Goal: Task Accomplishment & Management: Use online tool/utility

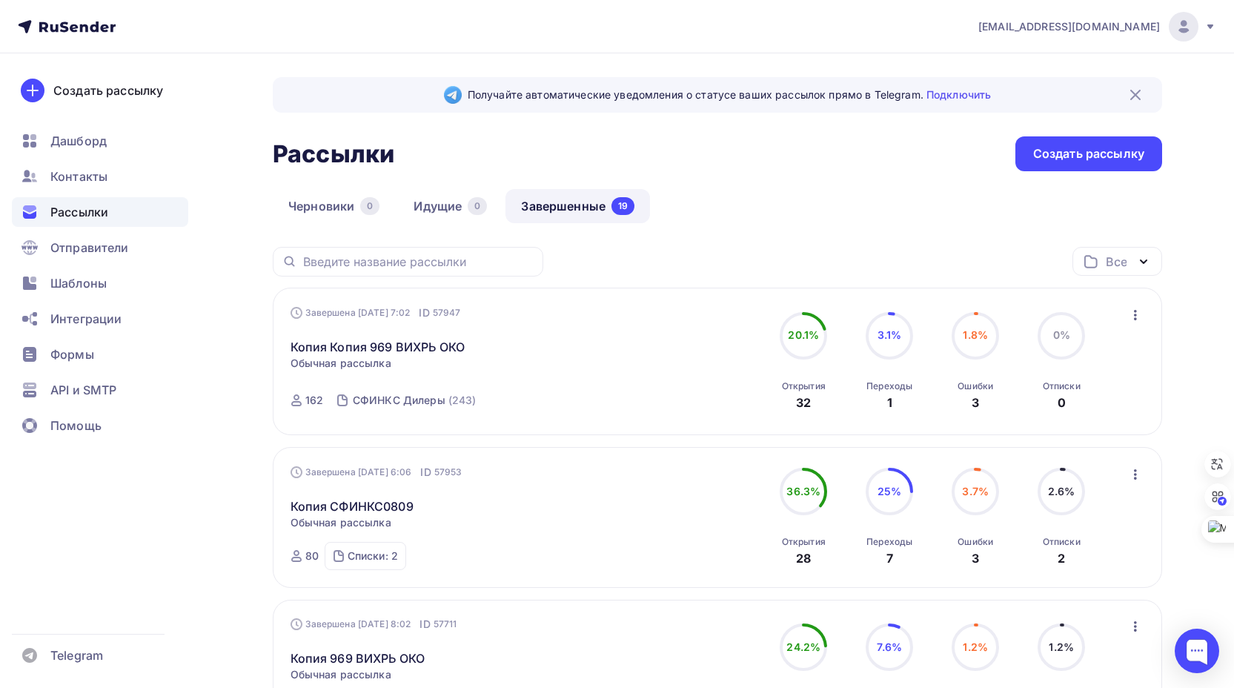
click at [91, 216] on span "Рассылки" at bounding box center [79, 212] width 58 height 18
click at [1082, 155] on div "Создать рассылку" at bounding box center [1088, 153] width 111 height 17
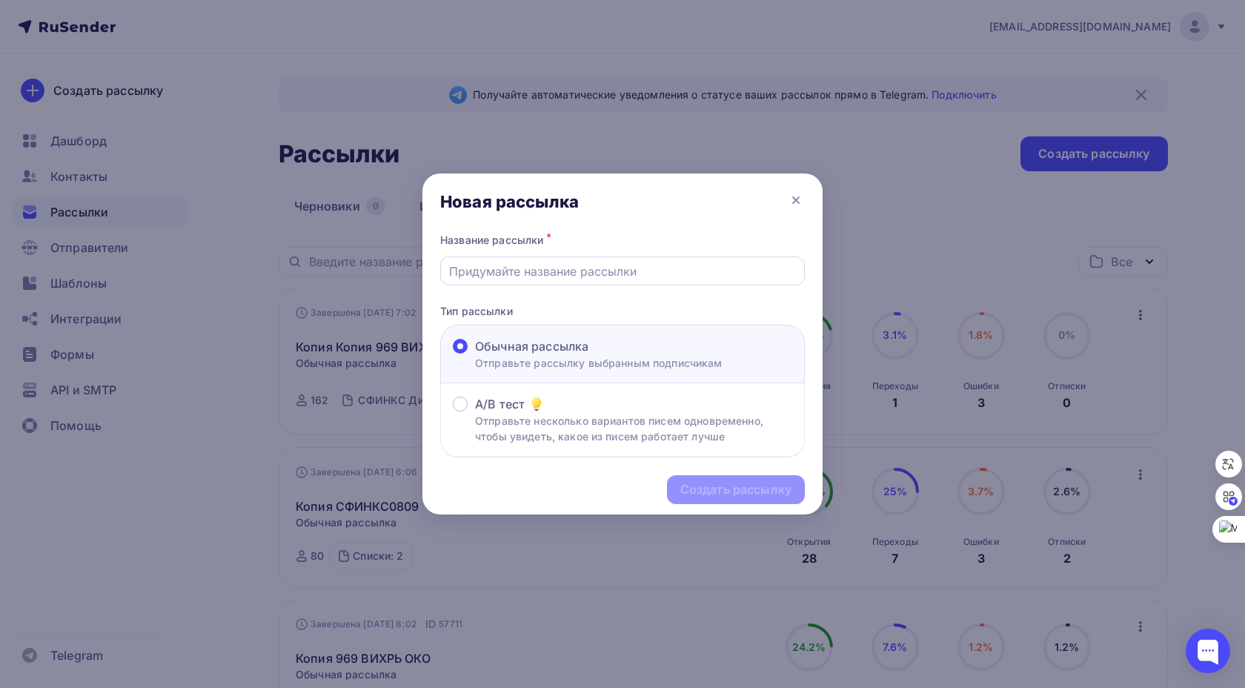
click at [524, 270] on input "text" at bounding box center [622, 271] width 347 height 18
type input "Новая версия приложения SphinxMD"
click at [760, 489] on div "Создать рассылку" at bounding box center [735, 489] width 111 height 17
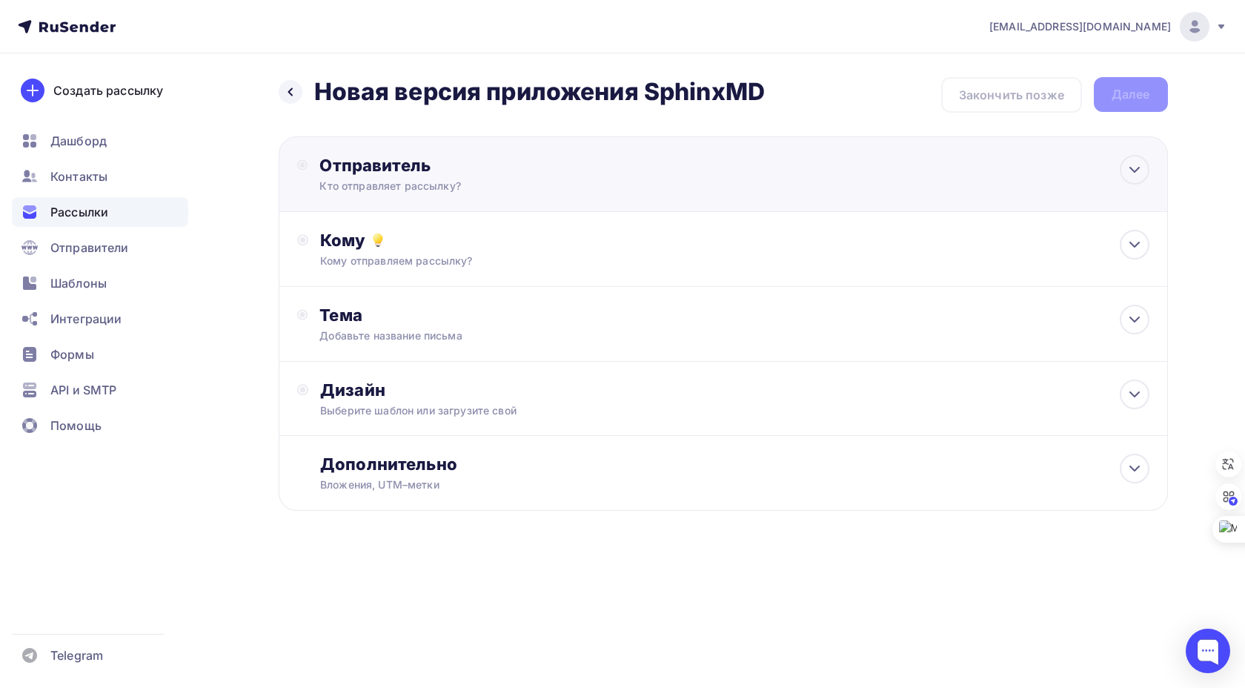
click at [522, 184] on div "Кто отправляет рассылку?" at bounding box center [463, 186] width 289 height 15
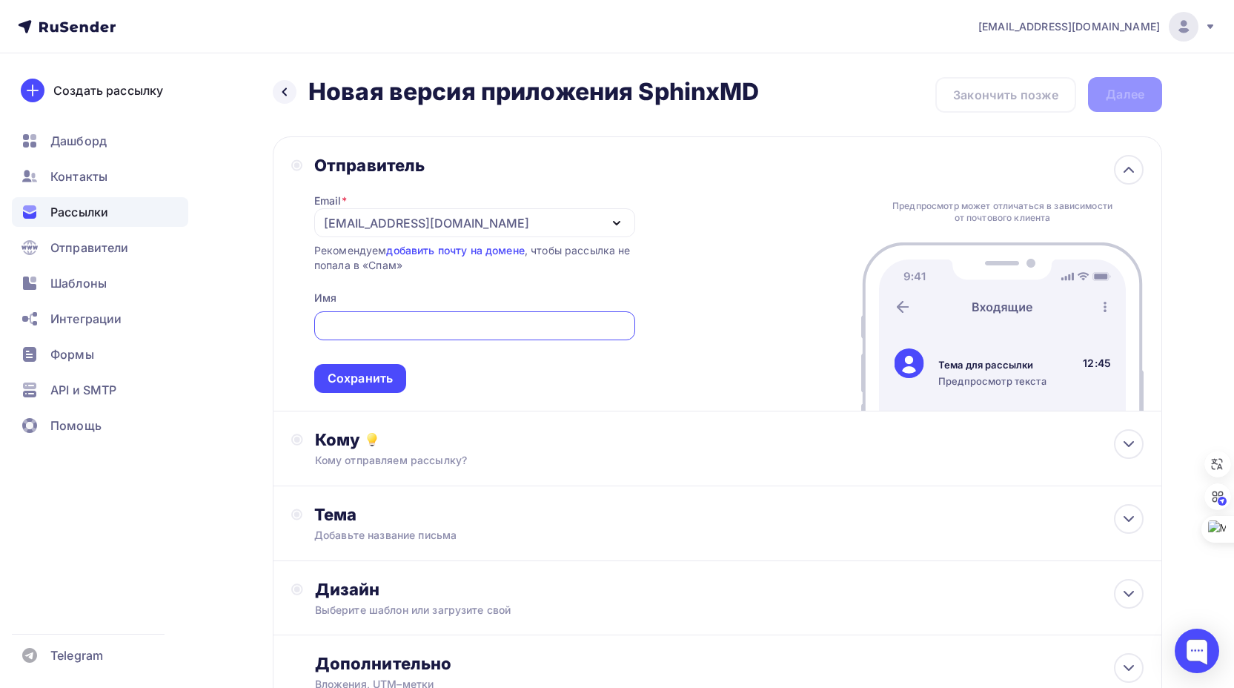
click at [493, 221] on div "[EMAIL_ADDRESS][DOMAIN_NAME]" at bounding box center [474, 222] width 321 height 29
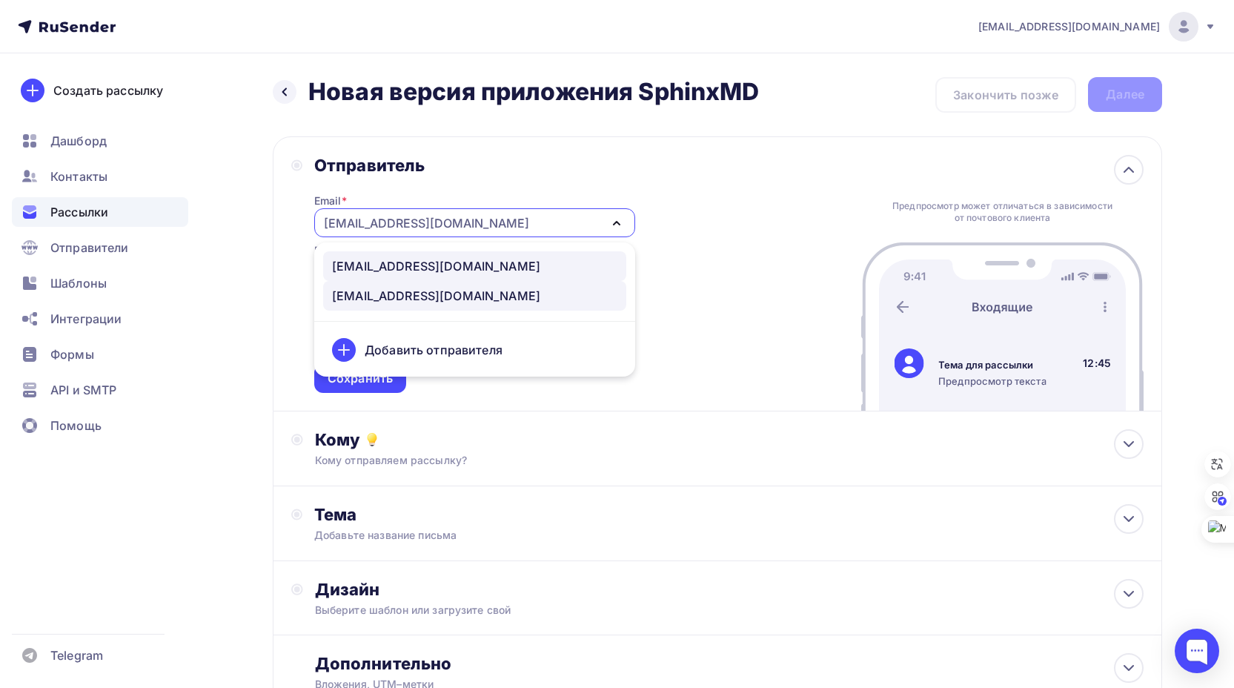
click at [430, 264] on div "info@sphinx-md.ru" at bounding box center [436, 266] width 208 height 18
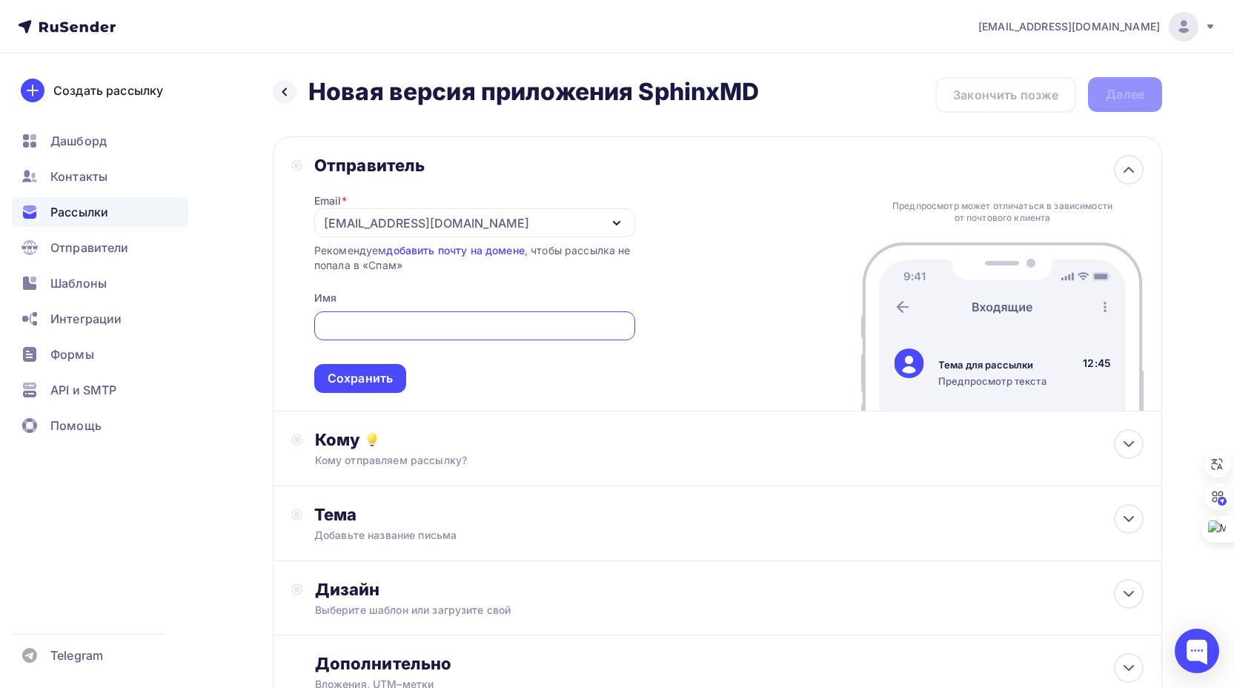
click at [364, 323] on input "text" at bounding box center [474, 326] width 304 height 18
type input "C"
type input "СФИНКС Металлоискатели"
click at [535, 451] on div "Кому Кому отправляем рассылку? Списки получателей Выберите список Все списки id…" at bounding box center [729, 448] width 828 height 39
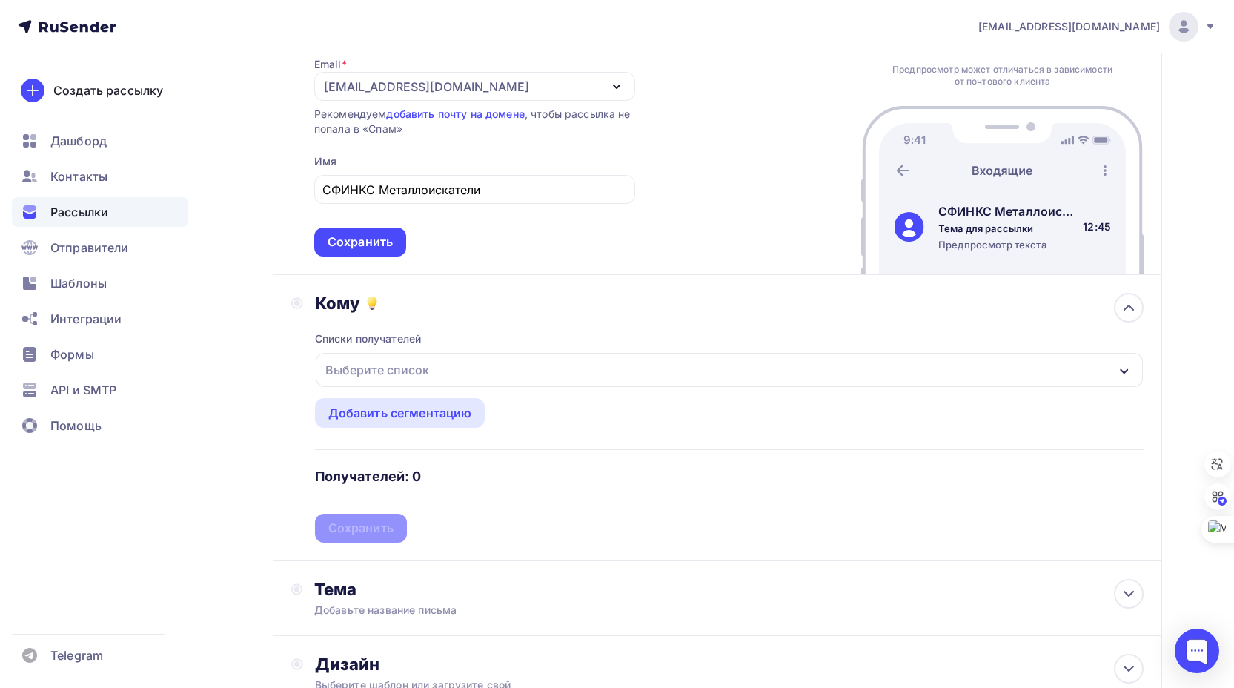
scroll to position [222, 0]
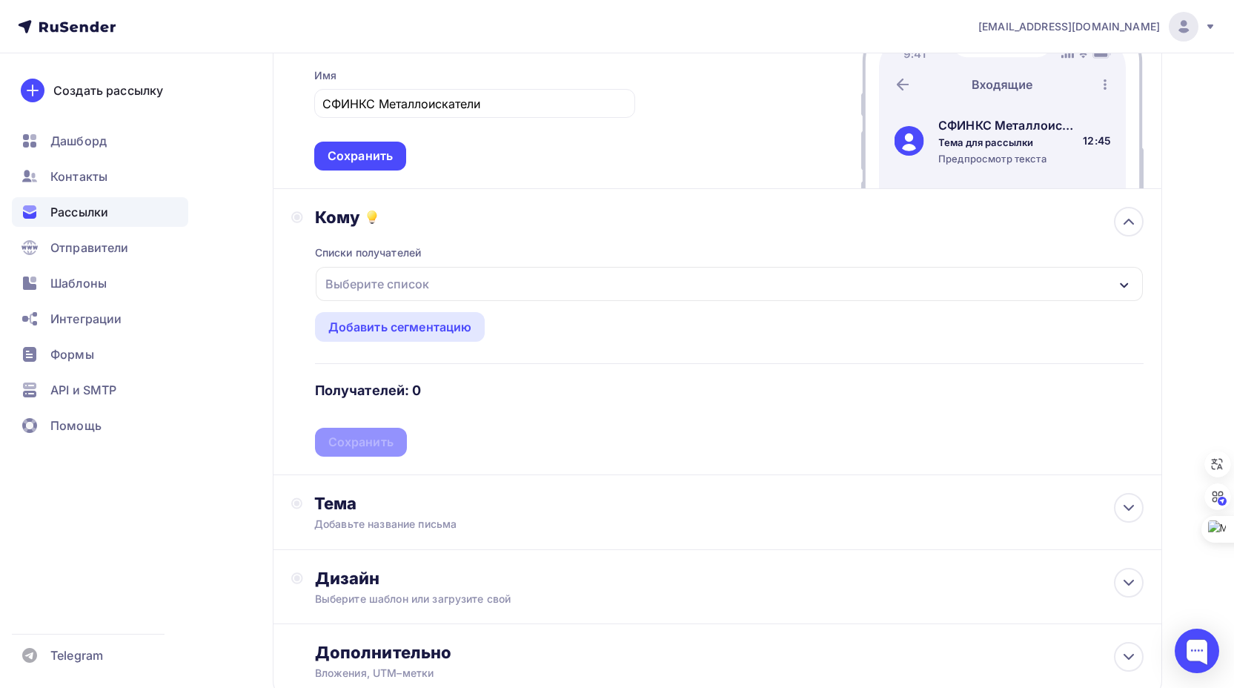
click at [433, 283] on div "Выберите список" at bounding box center [729, 284] width 827 height 34
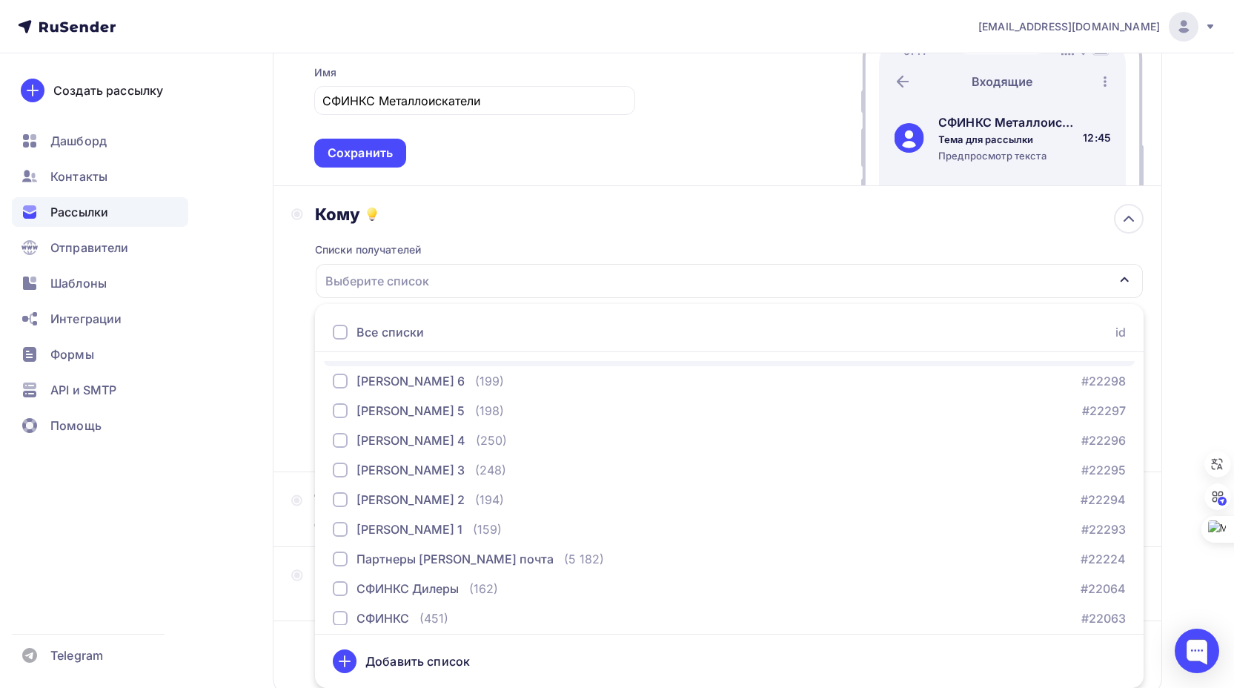
scroll to position [151, 0]
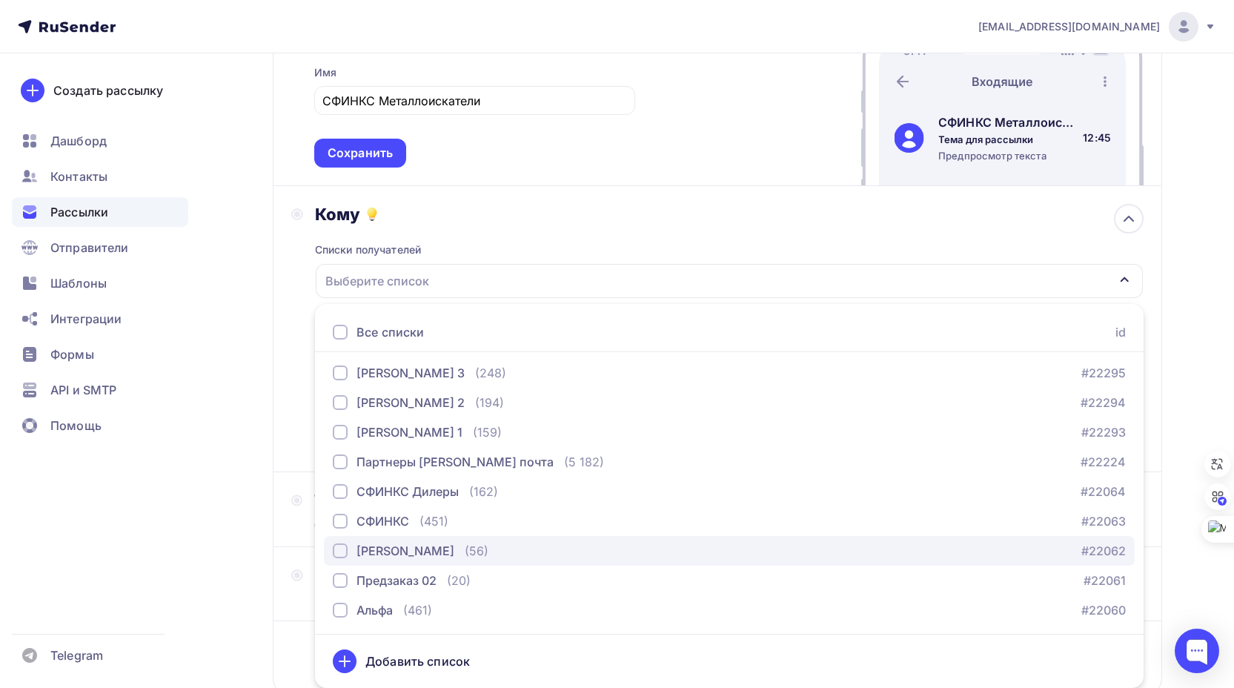
click at [343, 550] on div "button" at bounding box center [340, 550] width 15 height 15
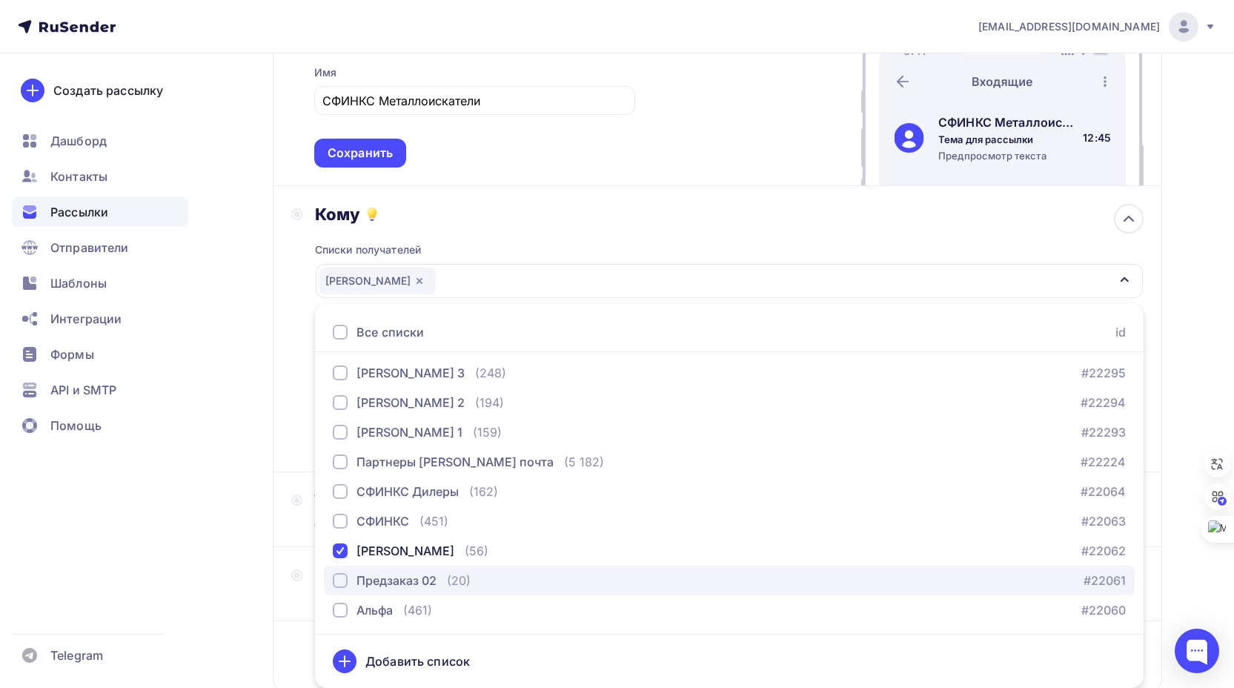
click at [341, 579] on div "button" at bounding box center [340, 580] width 15 height 15
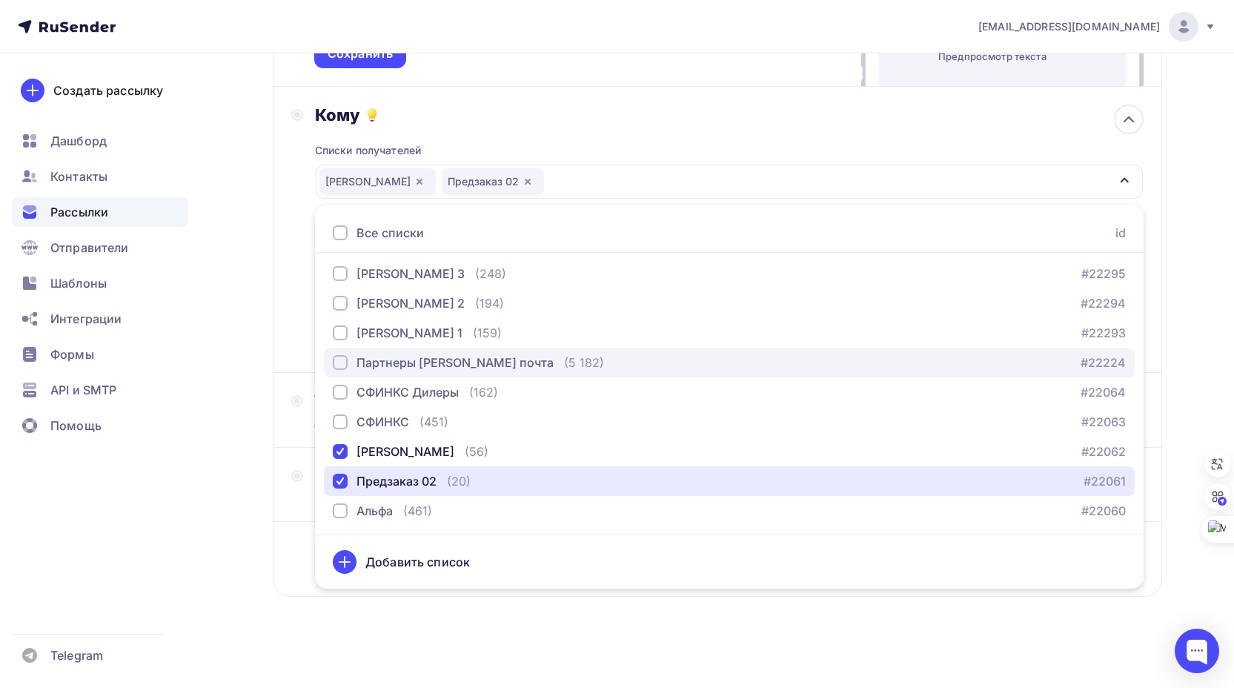
scroll to position [329, 0]
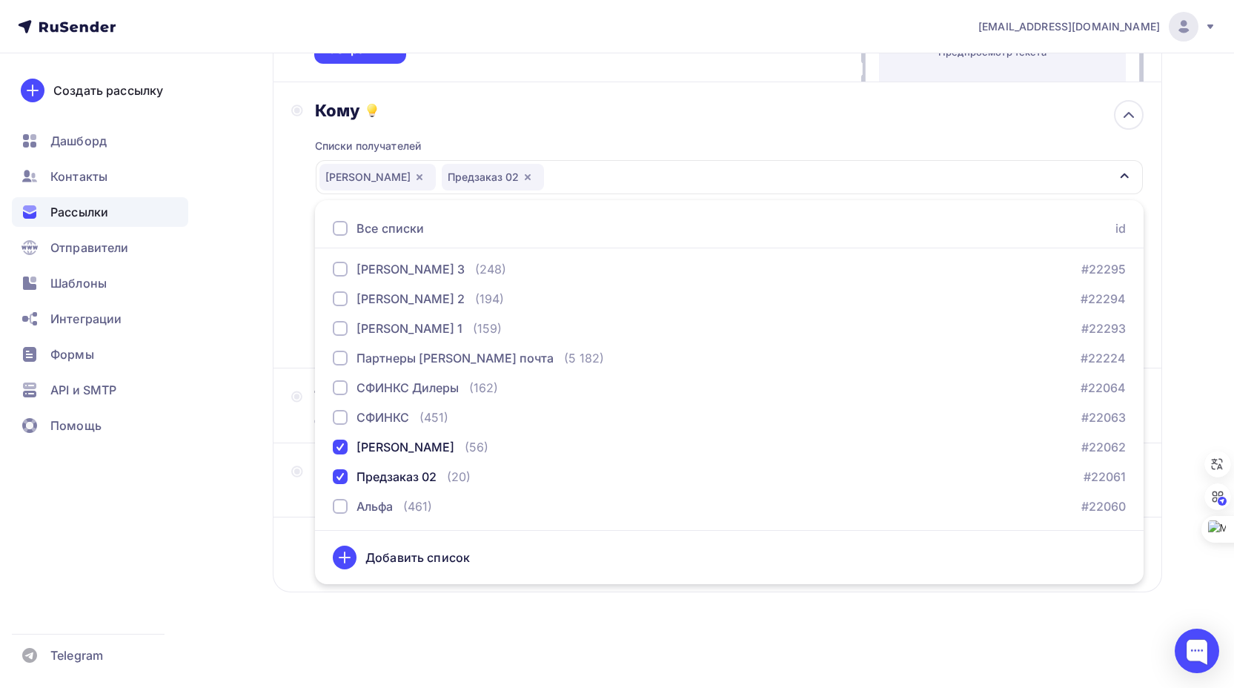
click at [590, 134] on div "Списки получателей Пины Дилеры Предзаказ 02 Все списки id Наташа 8 (197) #22300…" at bounding box center [729, 235] width 828 height 229
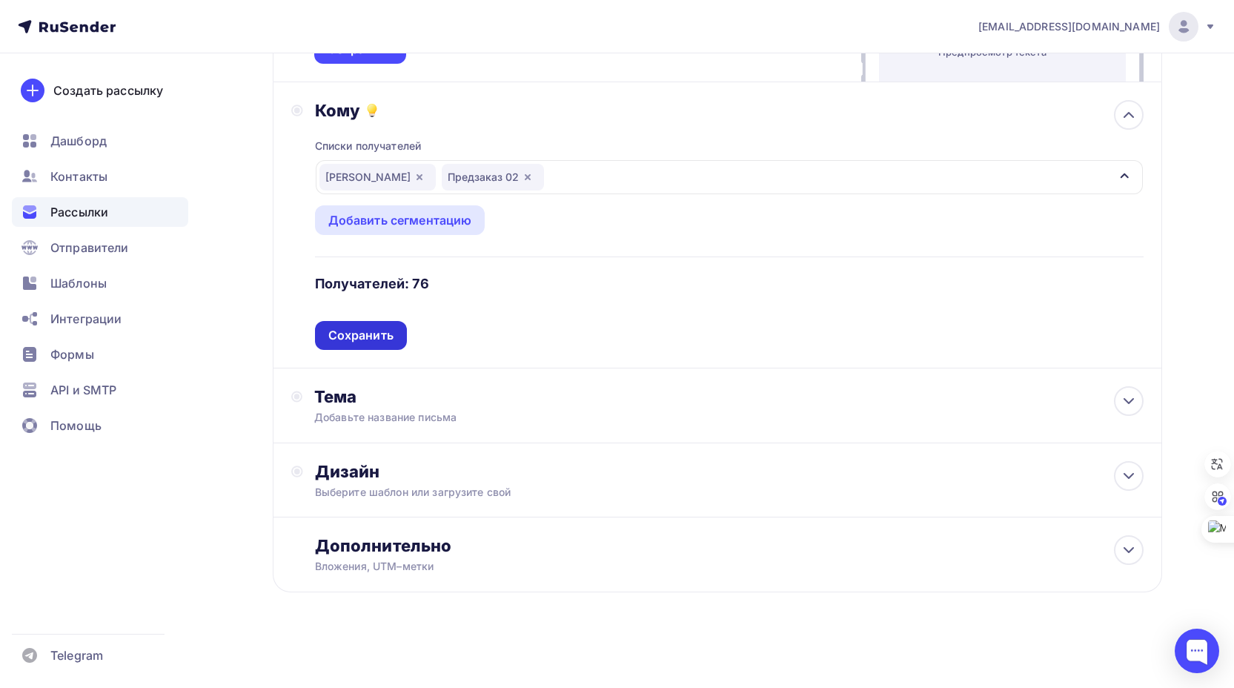
click at [378, 336] on div "Сохранить" at bounding box center [360, 335] width 65 height 17
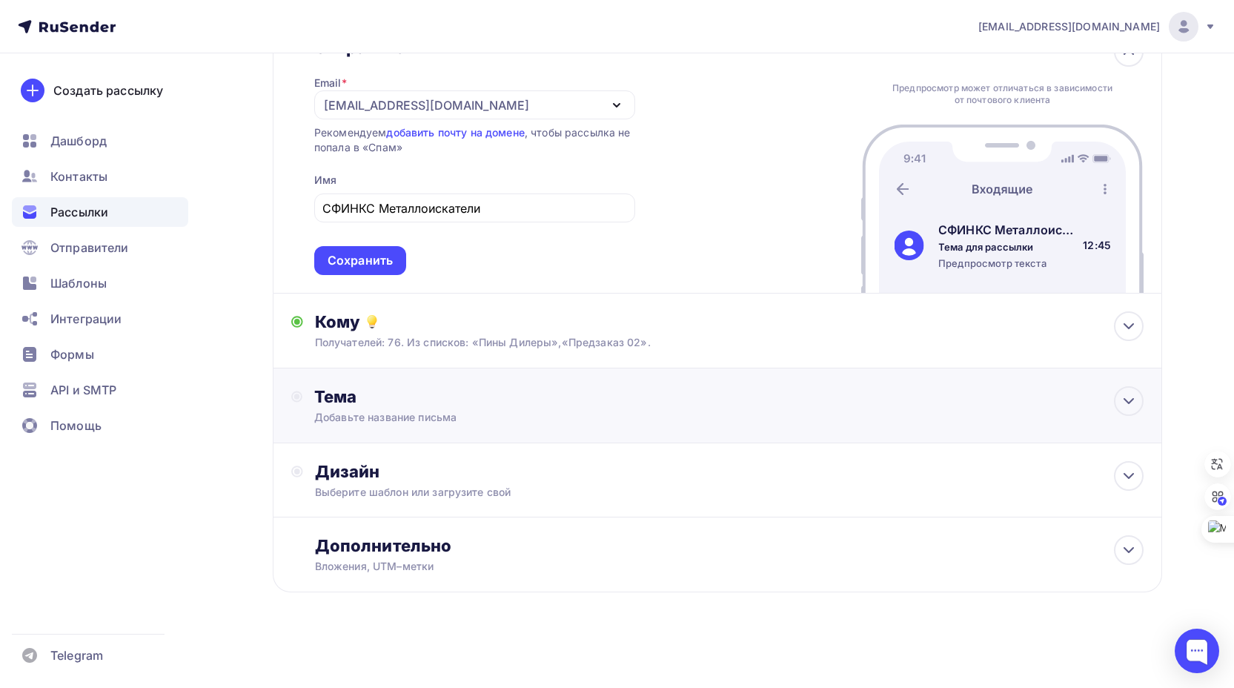
click at [385, 399] on div "Тема" at bounding box center [460, 396] width 293 height 21
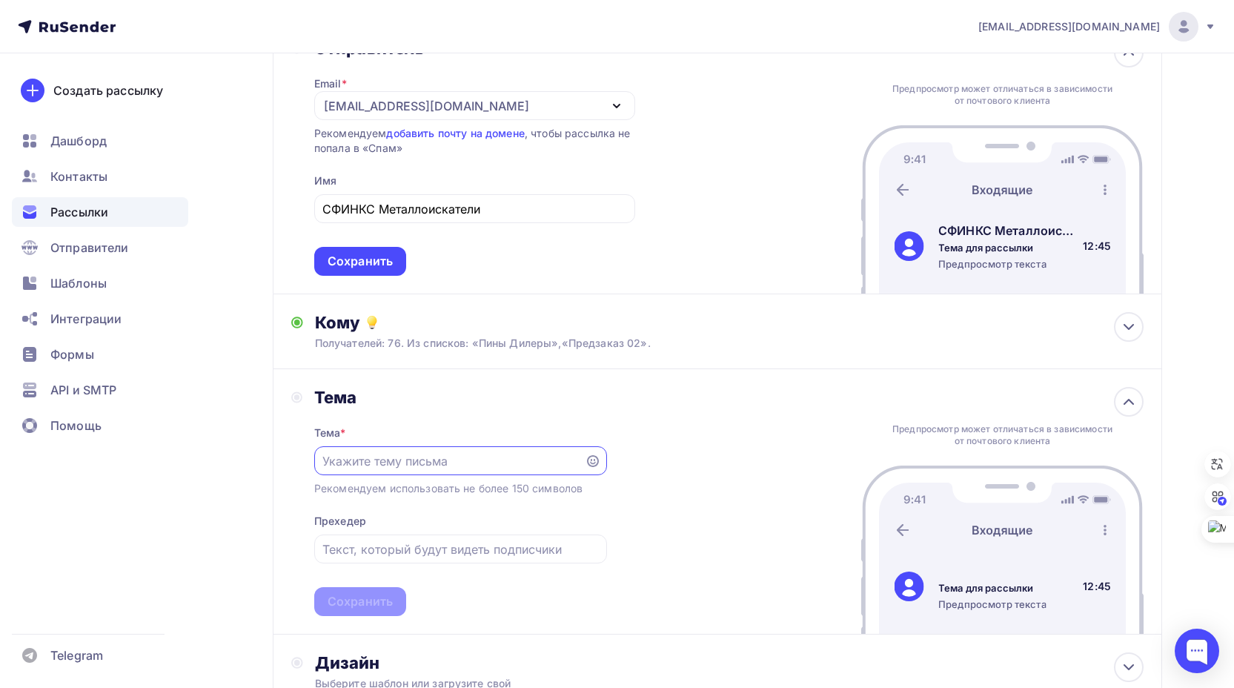
scroll to position [0, 0]
type input "Новая версия приложения SphinxMD"
click at [361, 549] on input "text" at bounding box center [460, 549] width 276 height 18
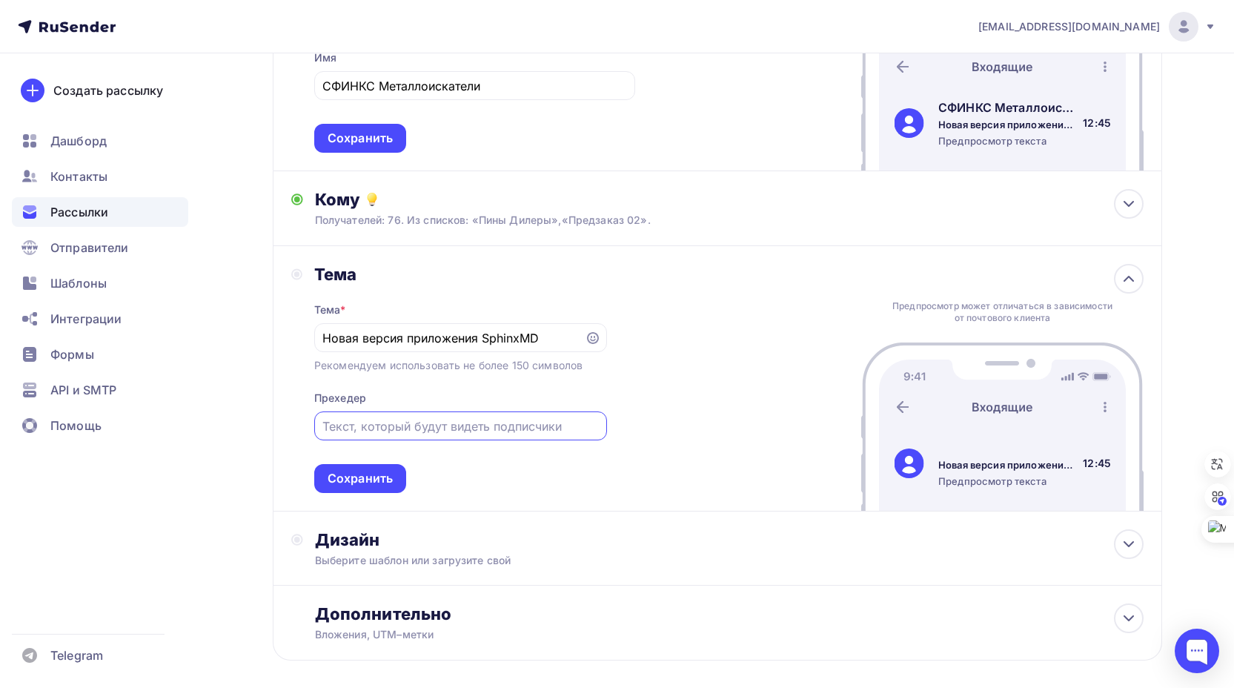
scroll to position [265, 0]
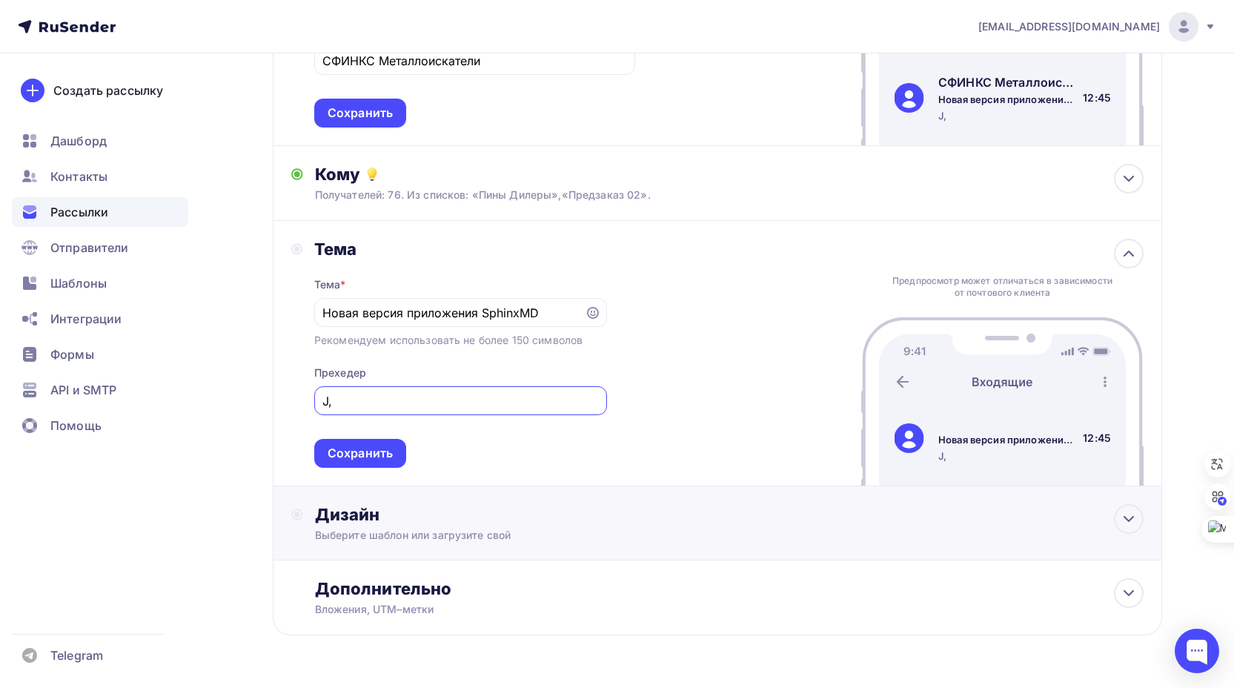
type input "J"
type input "Обновление ПО всех СФИНКС 03"
click at [370, 452] on div "Сохранить" at bounding box center [359, 453] width 65 height 17
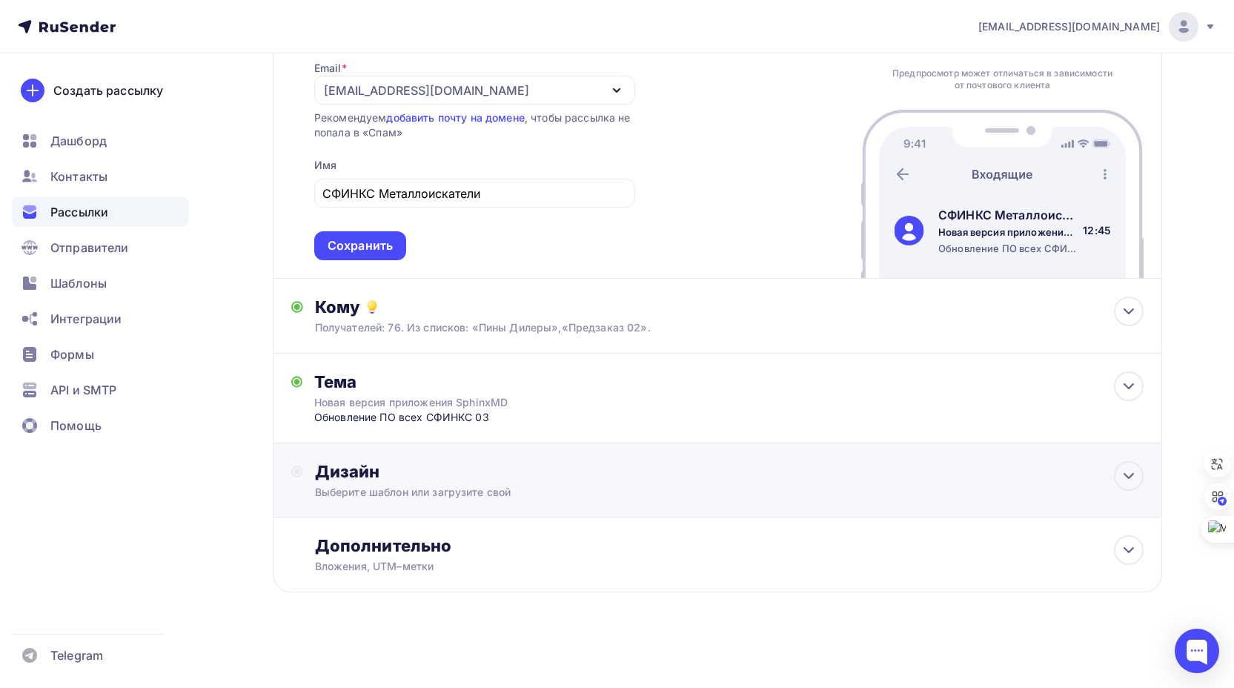
click at [453, 469] on div "Дизайн" at bounding box center [729, 471] width 828 height 21
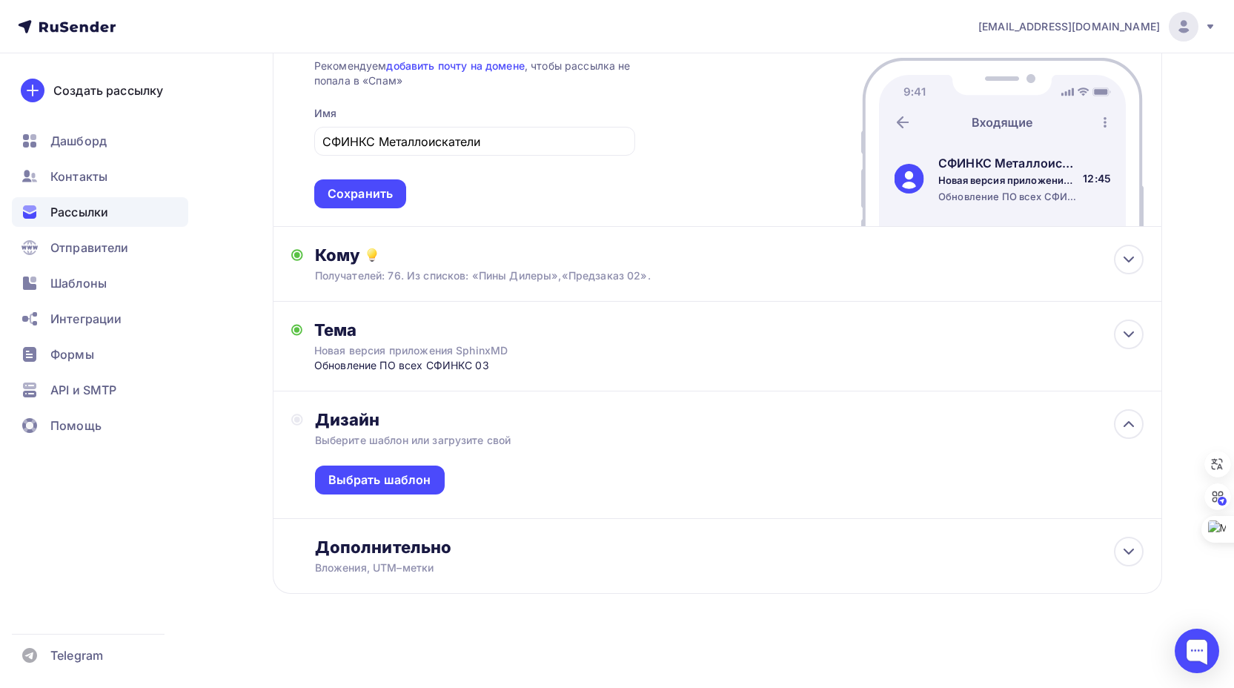
scroll to position [186, 0]
click at [403, 477] on div "Выбрать шаблон" at bounding box center [379, 478] width 103 height 17
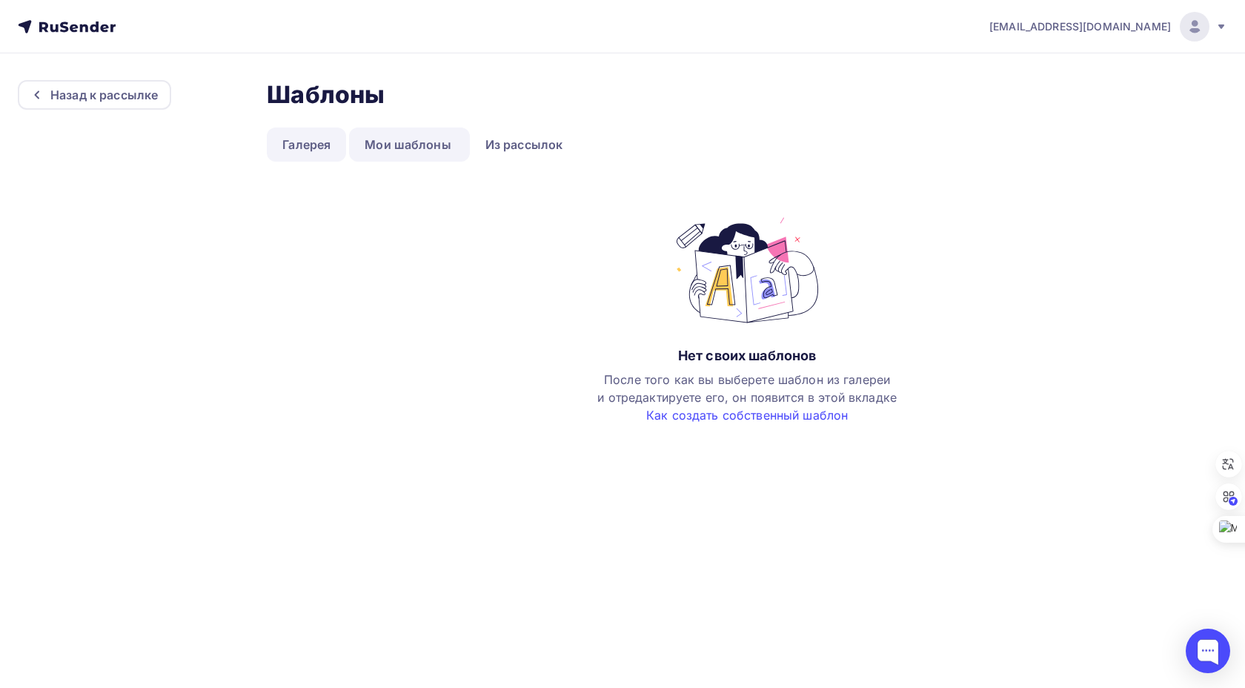
click at [311, 144] on link "Галерея" at bounding box center [306, 144] width 79 height 34
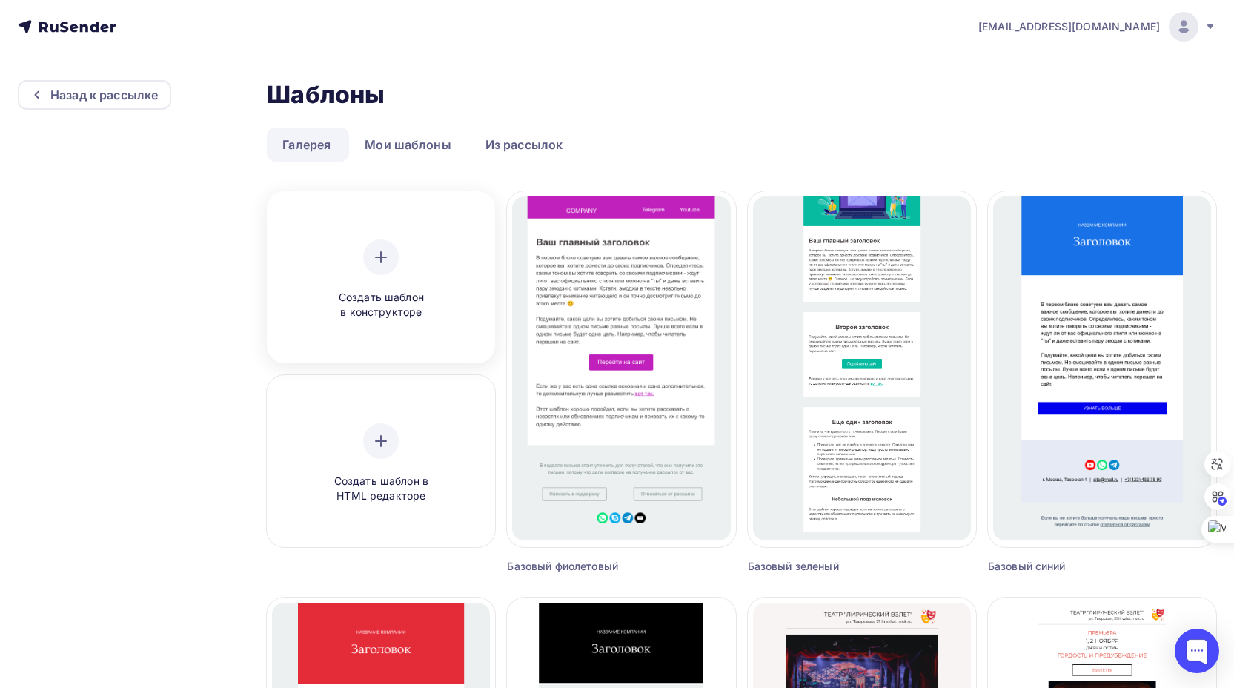
click at [385, 259] on icon at bounding box center [381, 257] width 18 height 18
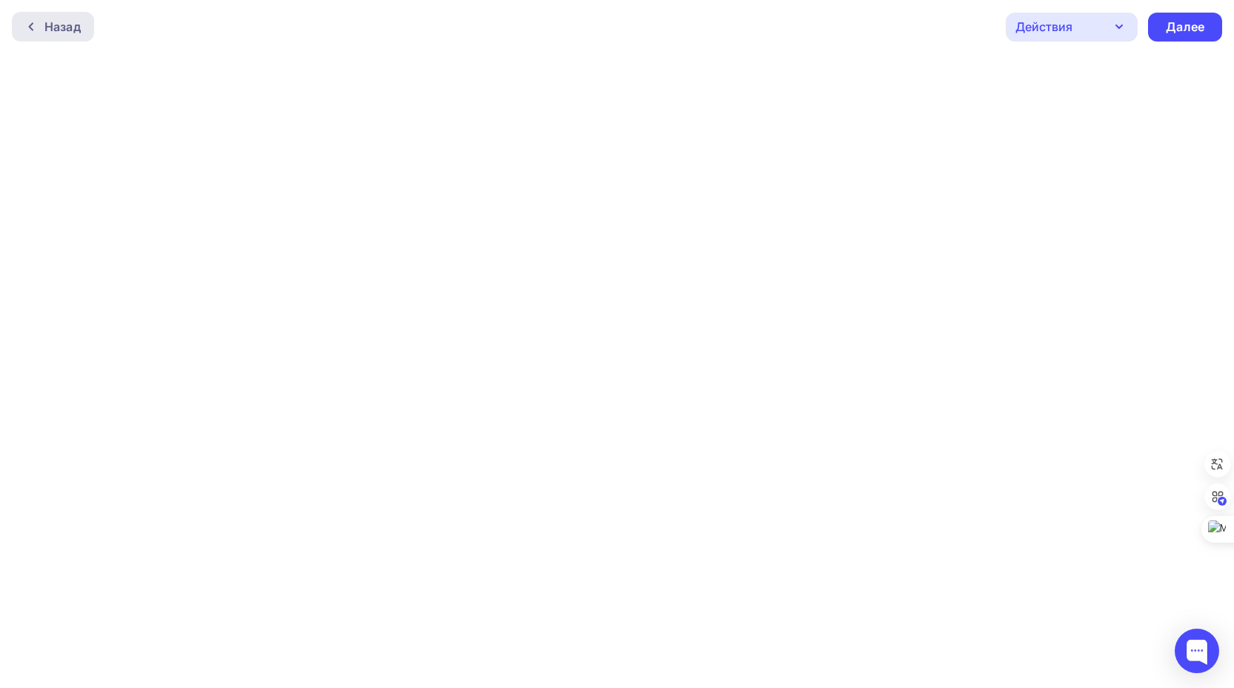
click at [73, 29] on div "Назад" at bounding box center [62, 27] width 36 height 18
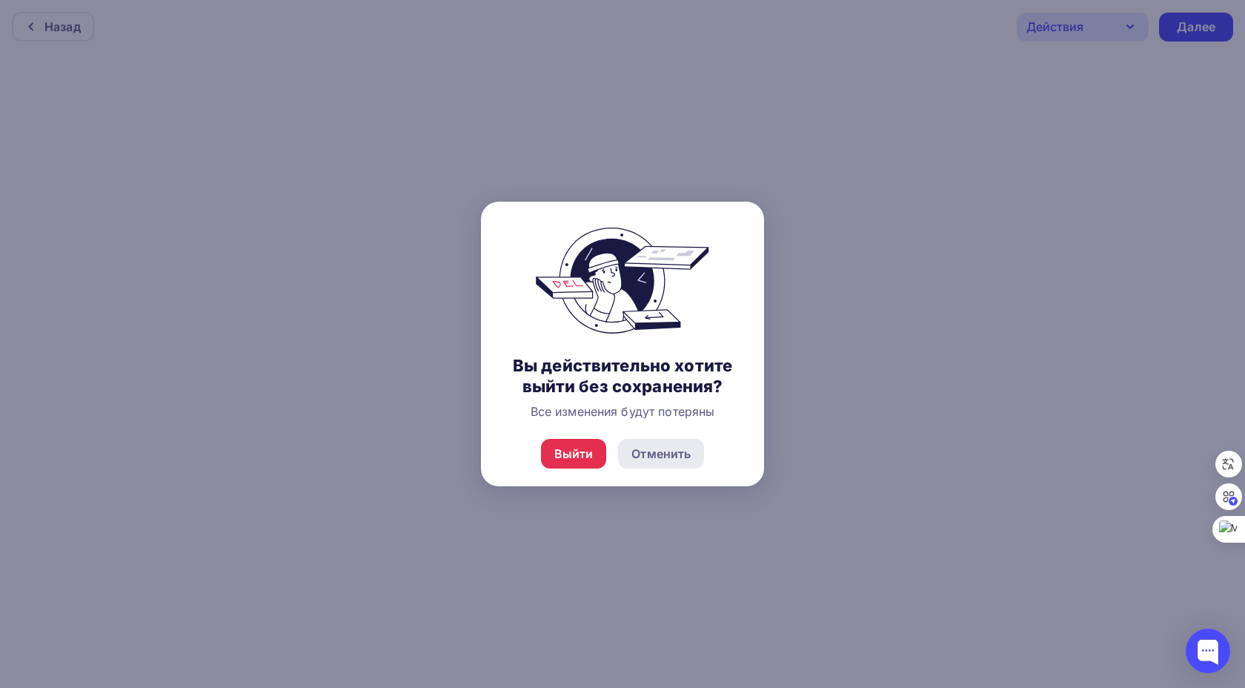
click at [648, 452] on div "Отменить" at bounding box center [660, 454] width 59 height 18
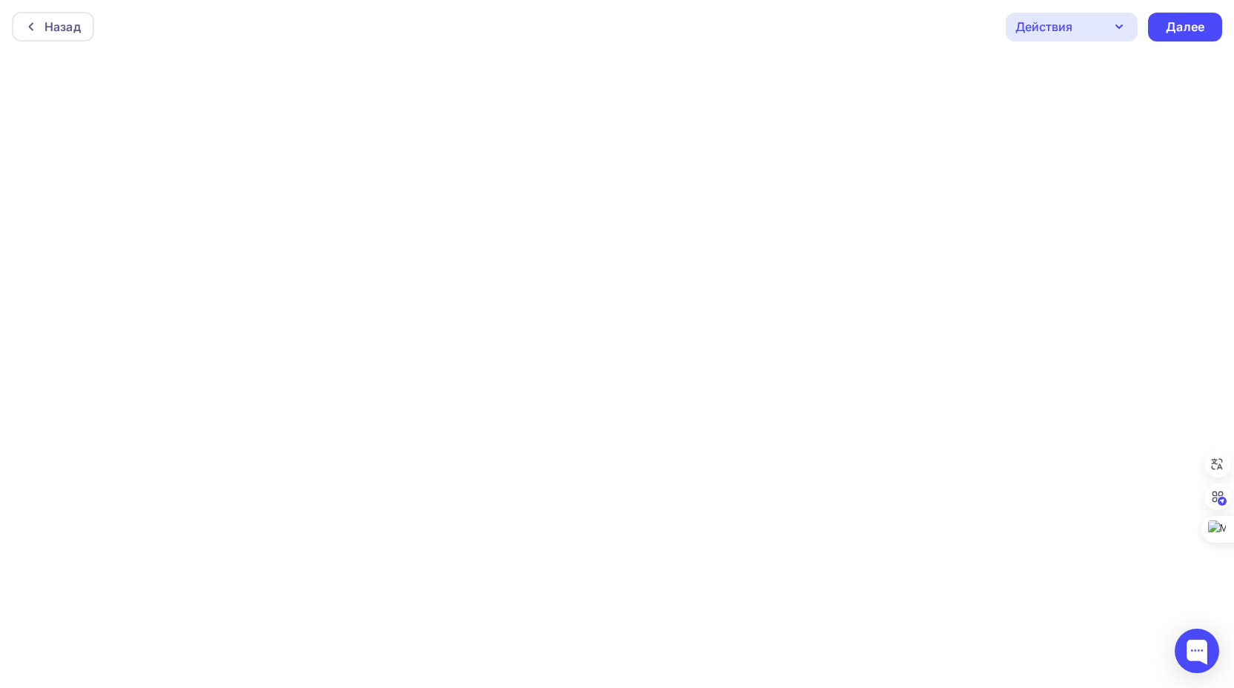
click at [1115, 24] on icon "button" at bounding box center [1119, 27] width 18 height 18
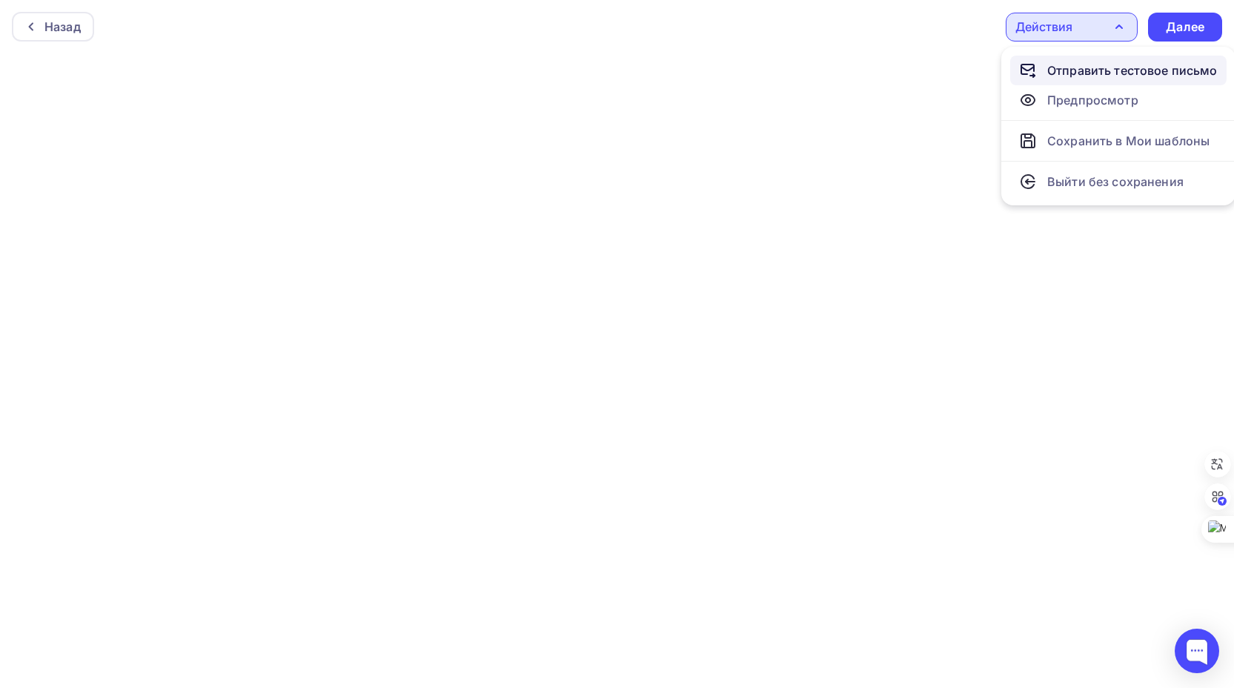
click at [1092, 70] on div "Отправить тестовое письмо" at bounding box center [1132, 70] width 170 height 18
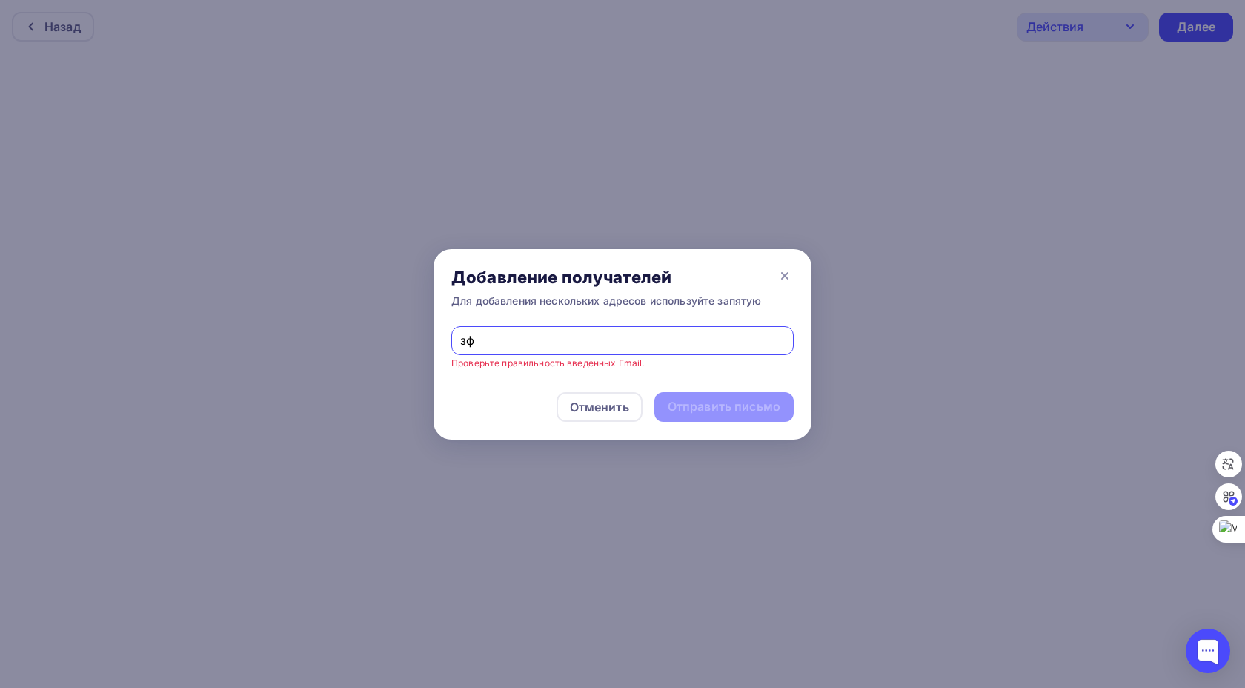
type input "з"
type input "pavelka72@gmail.com"
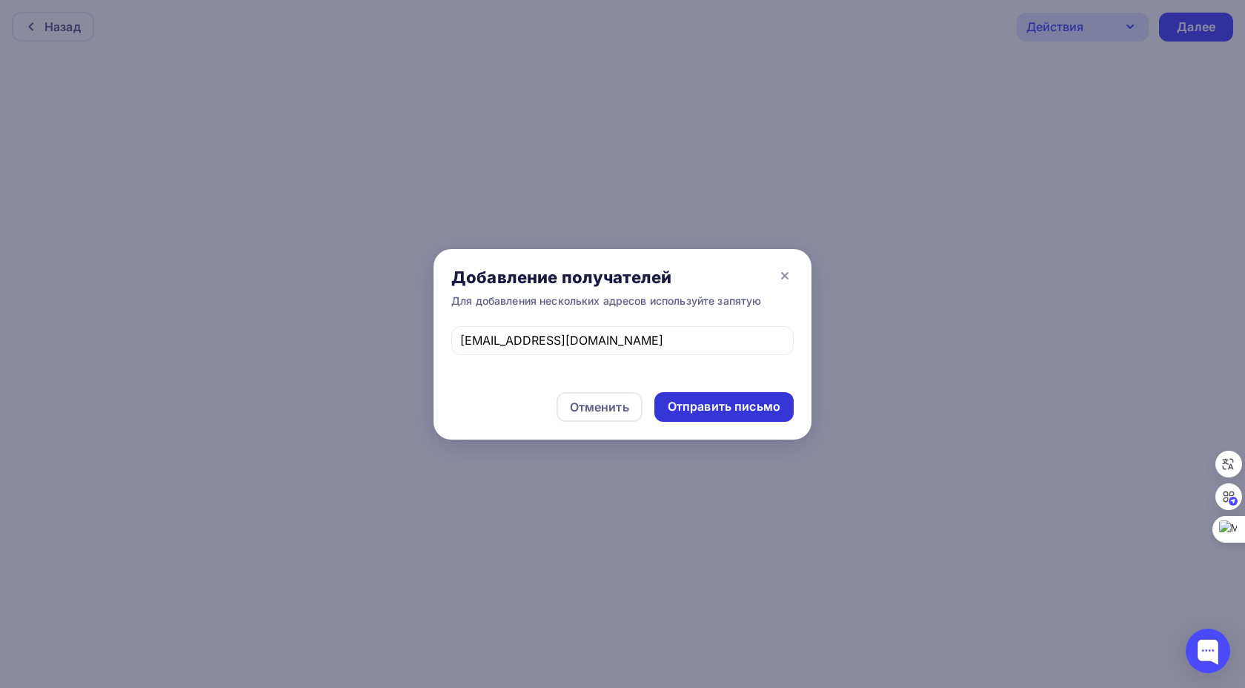
click at [751, 403] on div "Отправить письмо" at bounding box center [724, 406] width 113 height 17
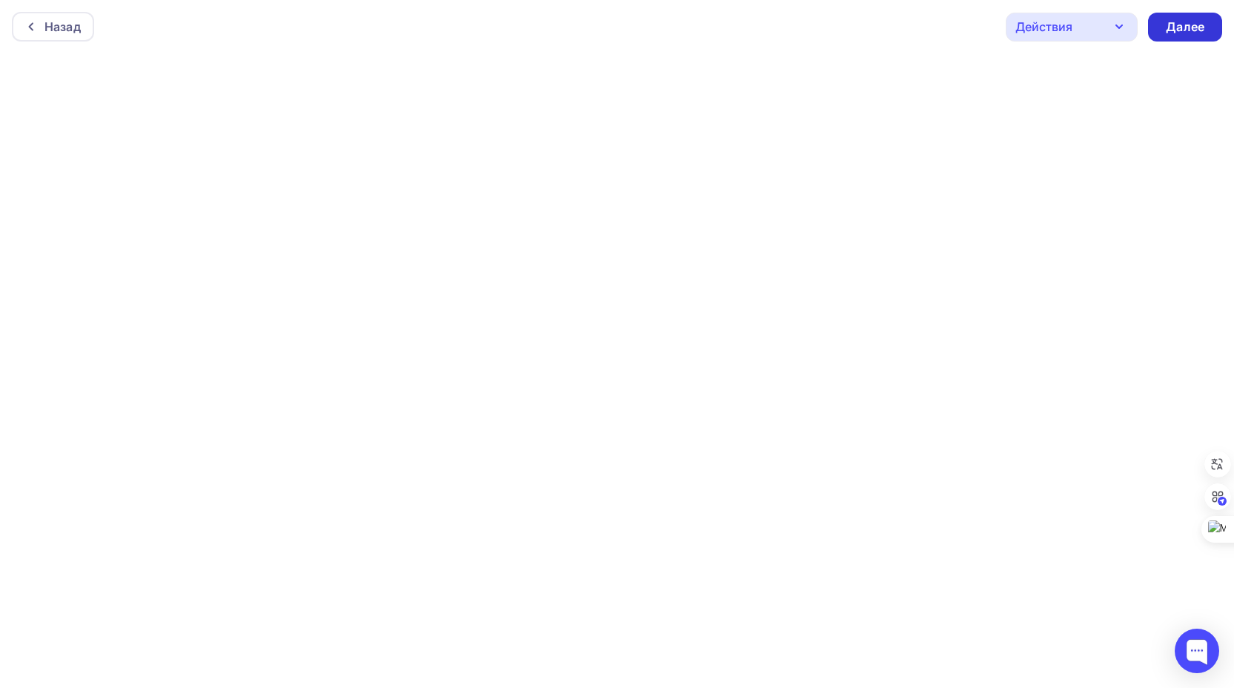
click at [1186, 26] on div "Далее" at bounding box center [1184, 27] width 39 height 17
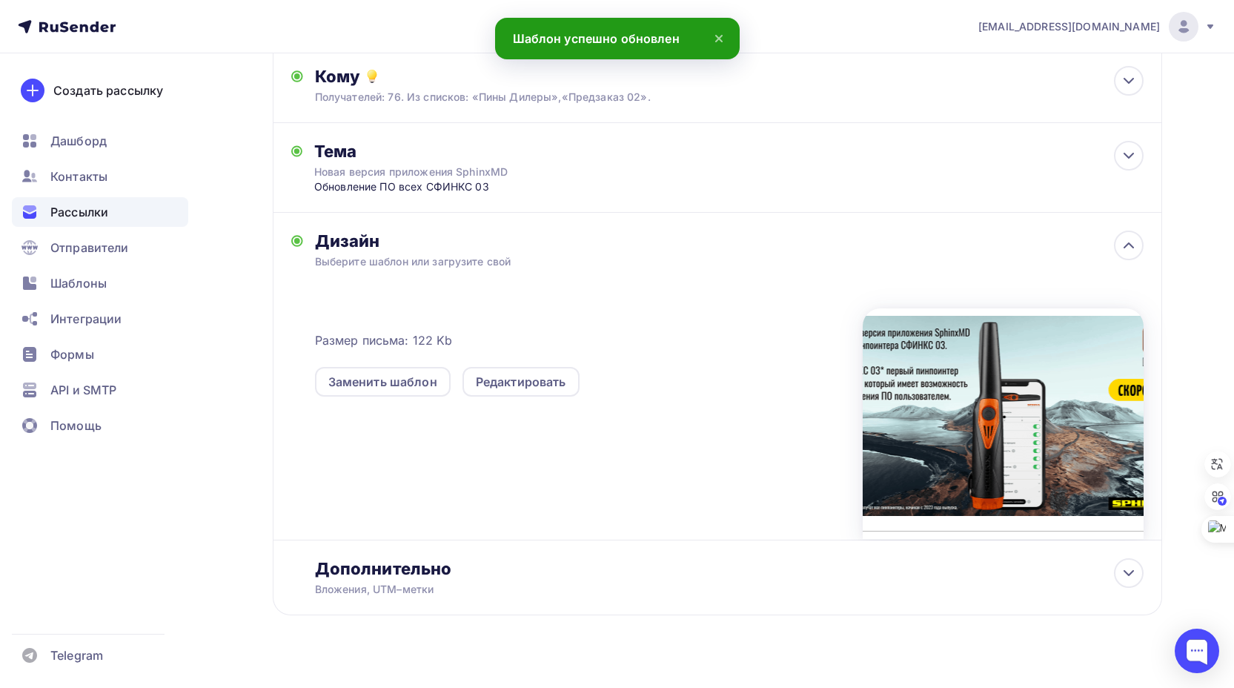
scroll to position [187, 0]
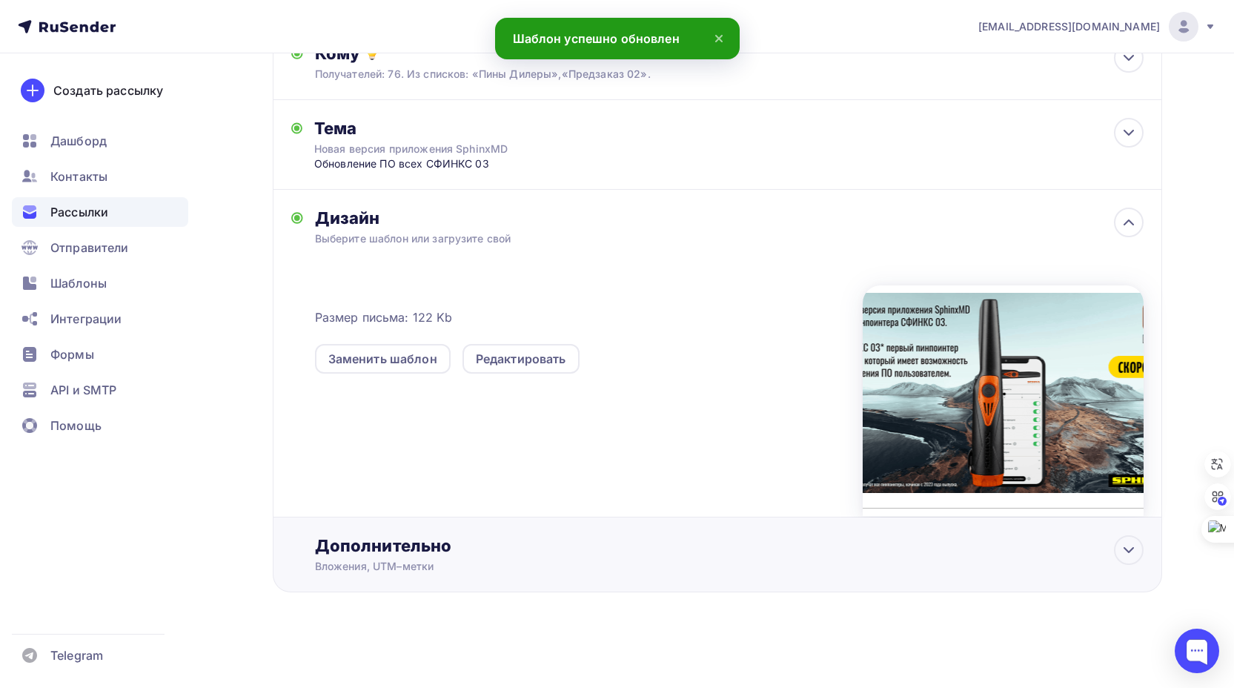
click at [746, 540] on div "Дополнительно" at bounding box center [729, 545] width 828 height 21
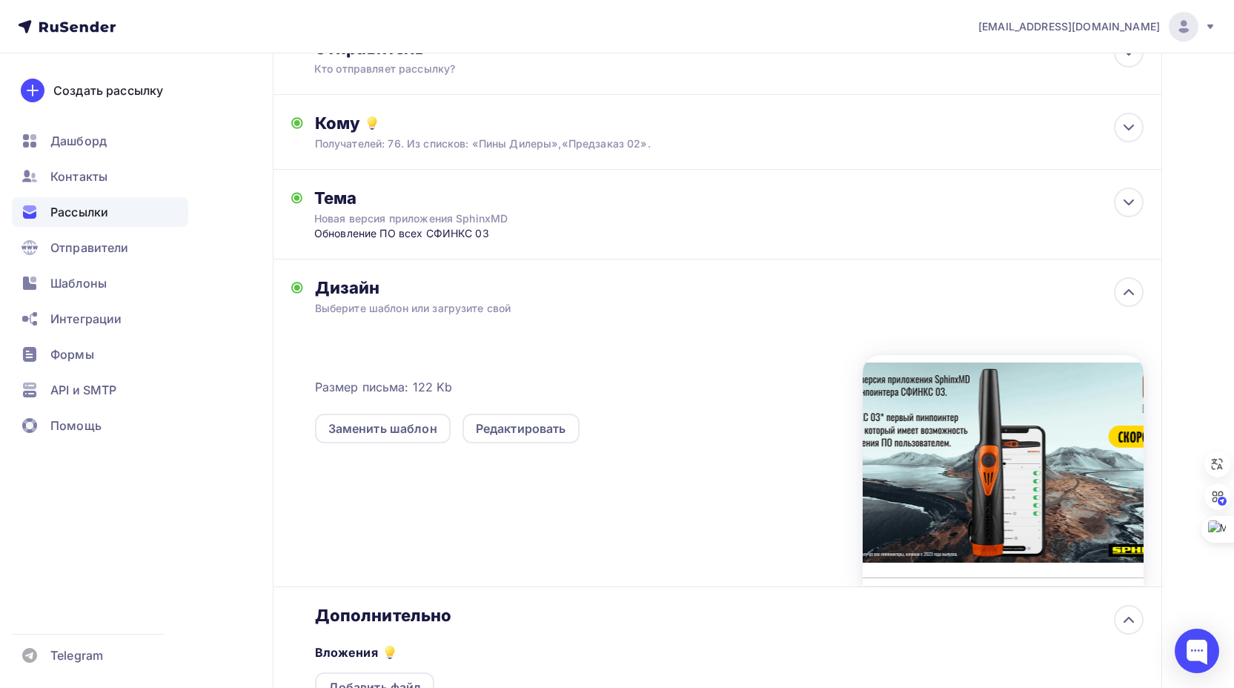
scroll to position [421, 0]
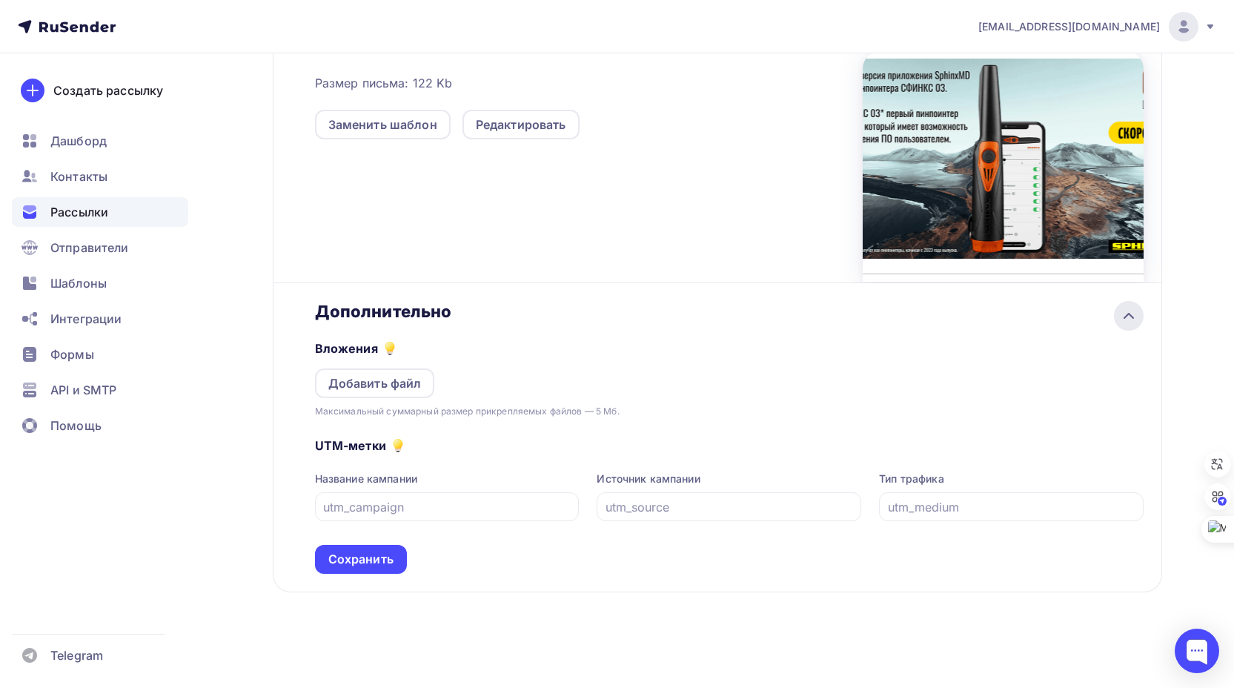
click at [1125, 317] on icon at bounding box center [1128, 315] width 9 height 4
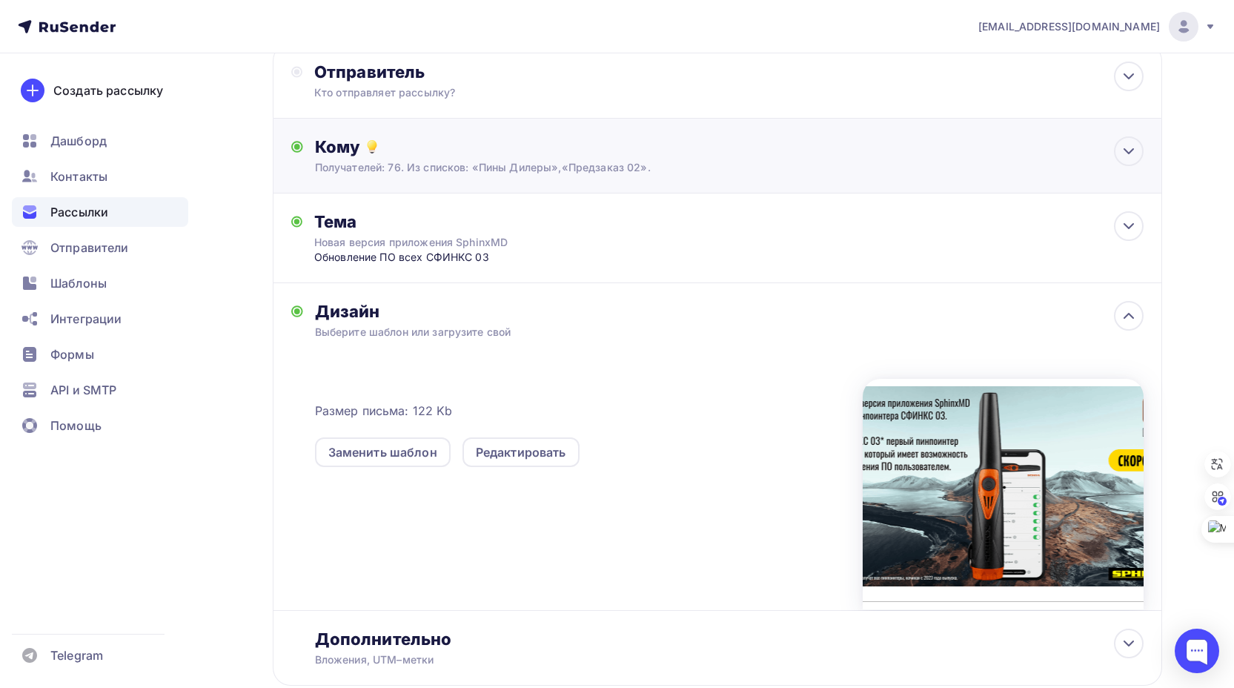
scroll to position [187, 0]
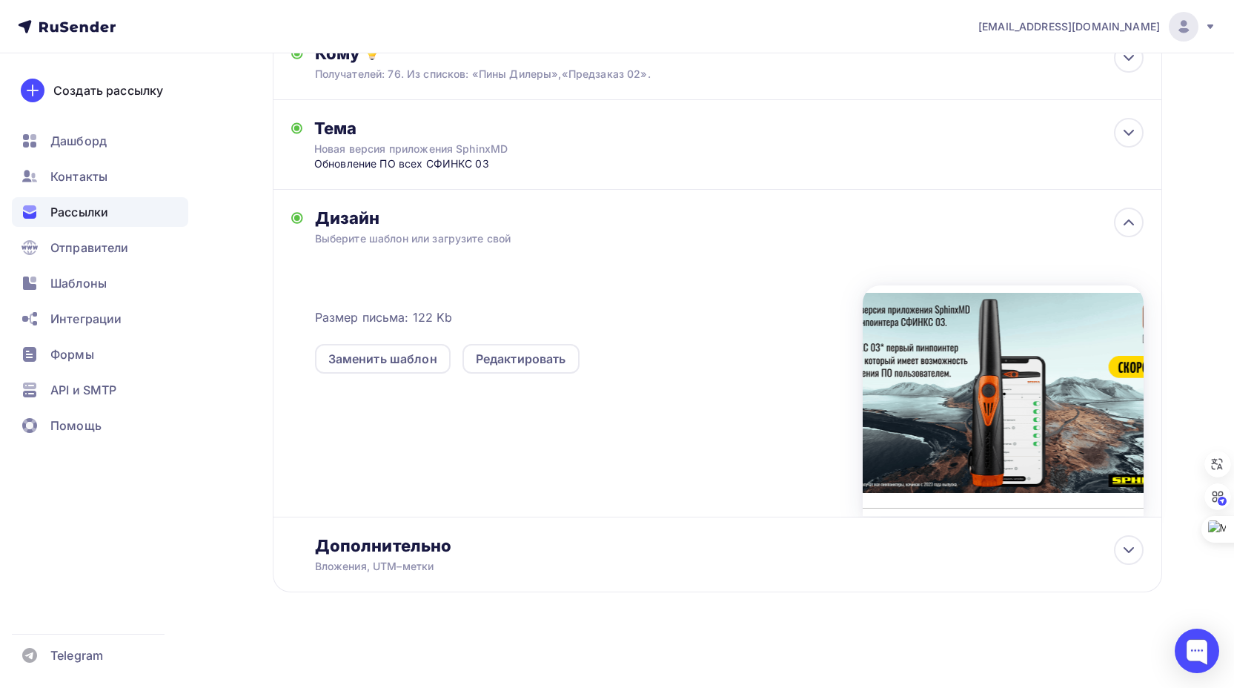
click at [742, 622] on div "Назад Новая версия приложения SphinxMD Новая версия приложения SphinxMD Закончи…" at bounding box center [717, 259] width 889 height 738
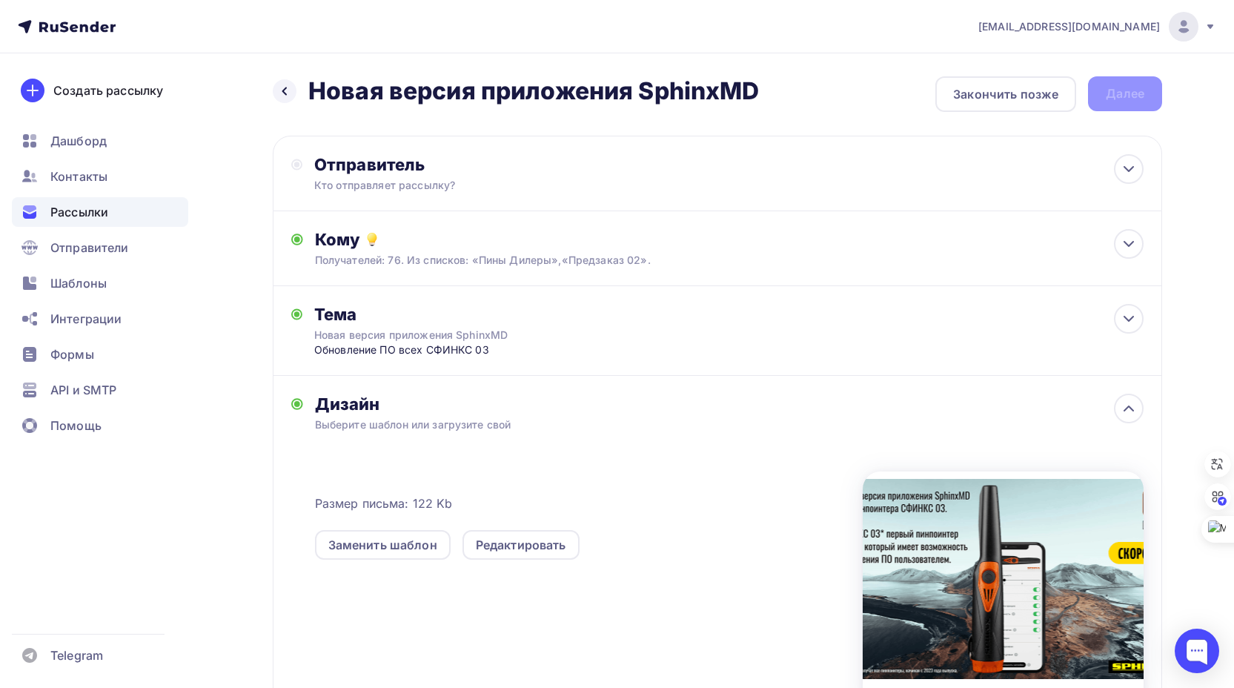
scroll to position [0, 0]
click at [1129, 94] on div "Назад Новая версия приложения SphinxMD Новая версия приложения SphinxMD Закончи…" at bounding box center [717, 95] width 889 height 36
click at [869, 90] on div "Назад Новая версия приложения SphinxMD Новая версия приложения SphinxMD Закончи…" at bounding box center [717, 95] width 889 height 36
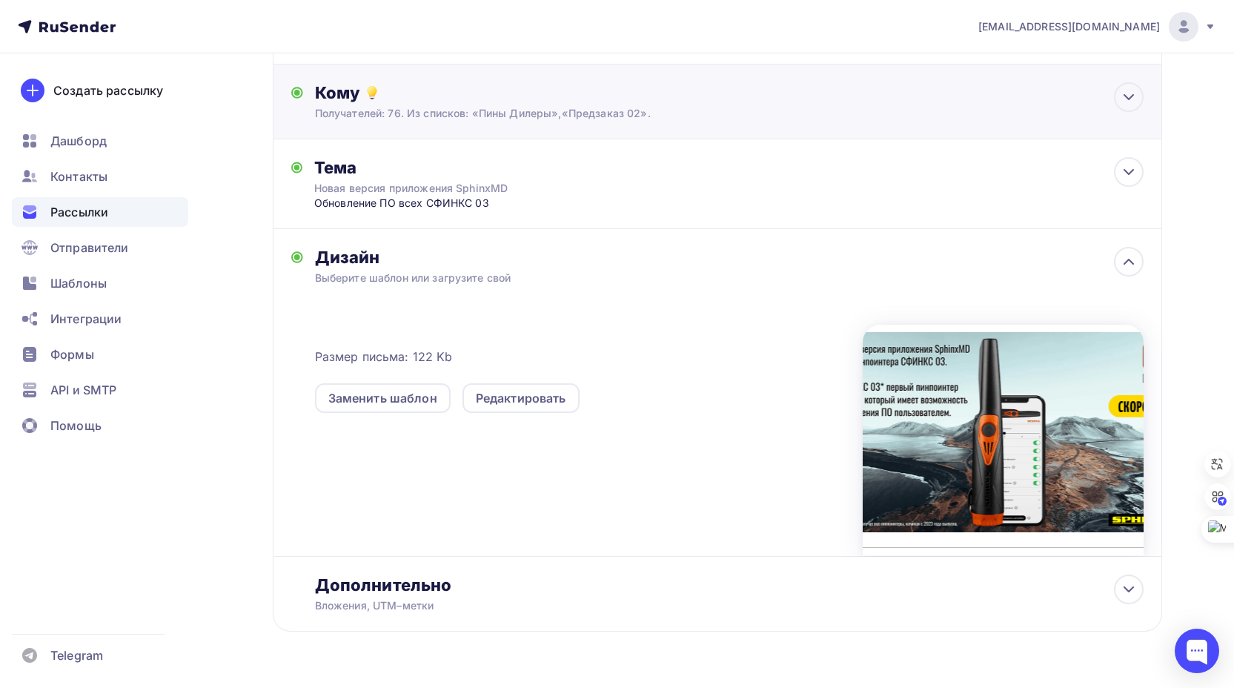
scroll to position [187, 0]
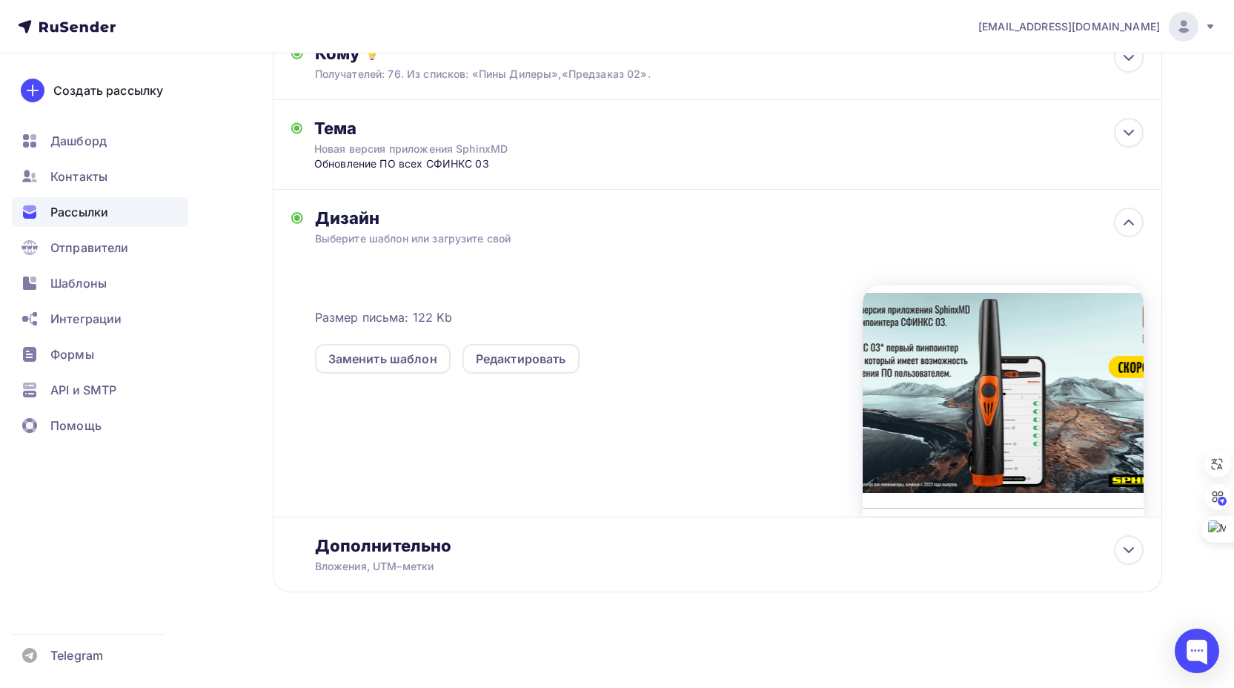
click at [895, 378] on div at bounding box center [1002, 400] width 281 height 231
click at [528, 357] on div "Редактировать" at bounding box center [521, 359] width 90 height 18
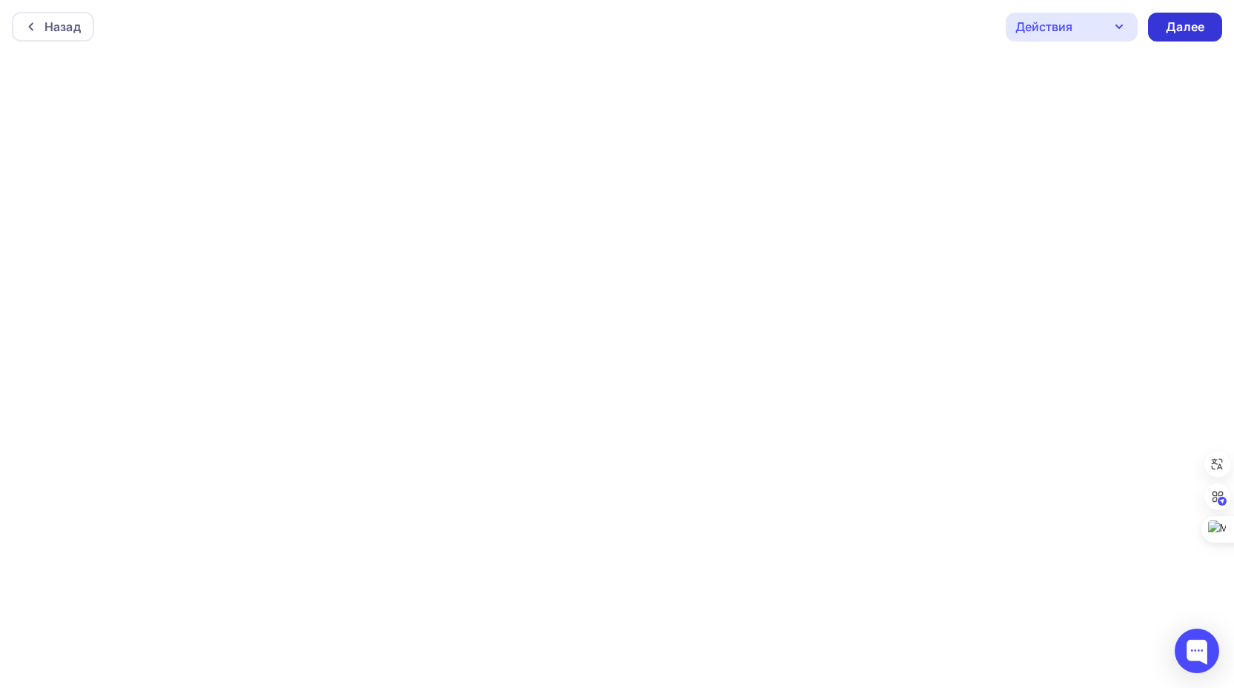
click at [1183, 29] on div "Далее" at bounding box center [1184, 27] width 39 height 17
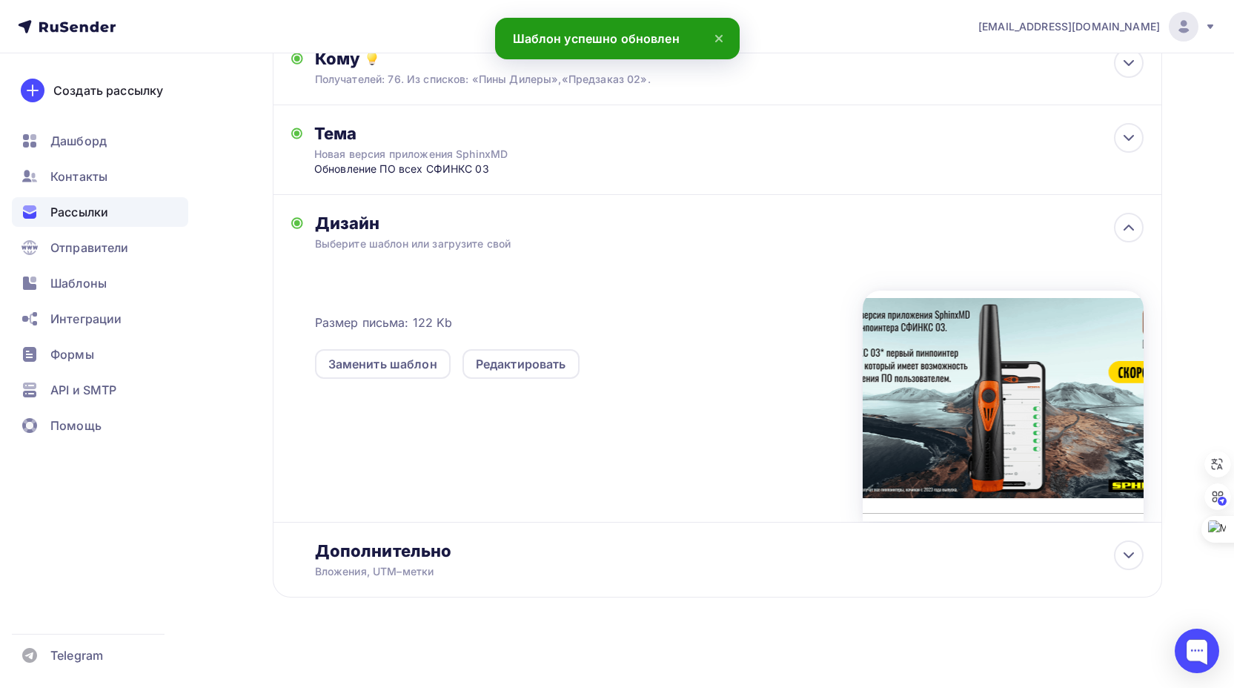
scroll to position [187, 0]
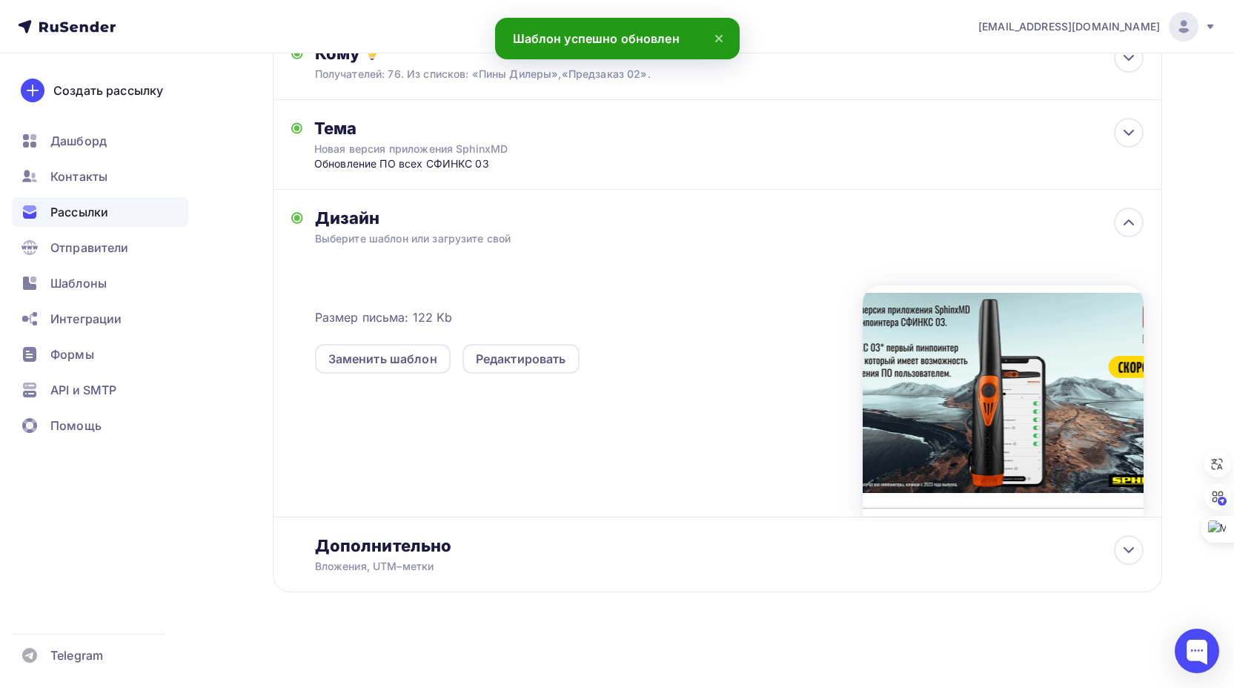
click at [702, 381] on div "Размер письма: 122 Kb Заменить шаблон Редактировать" at bounding box center [729, 393] width 828 height 247
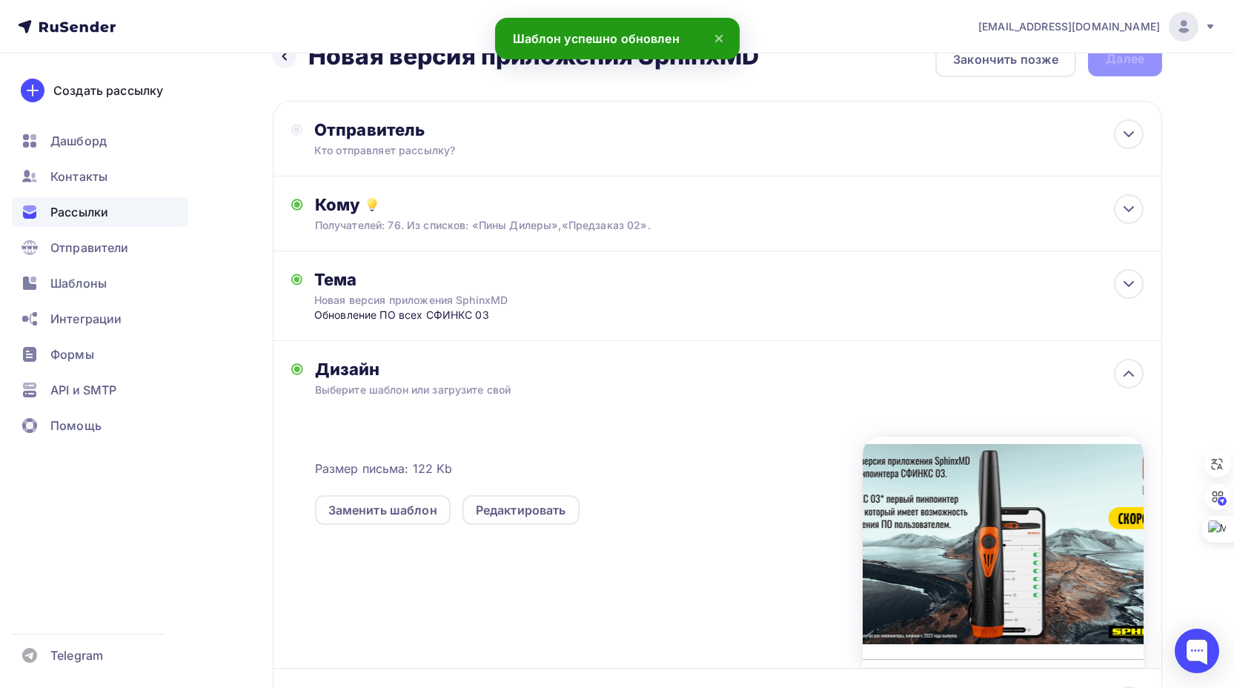
scroll to position [0, 0]
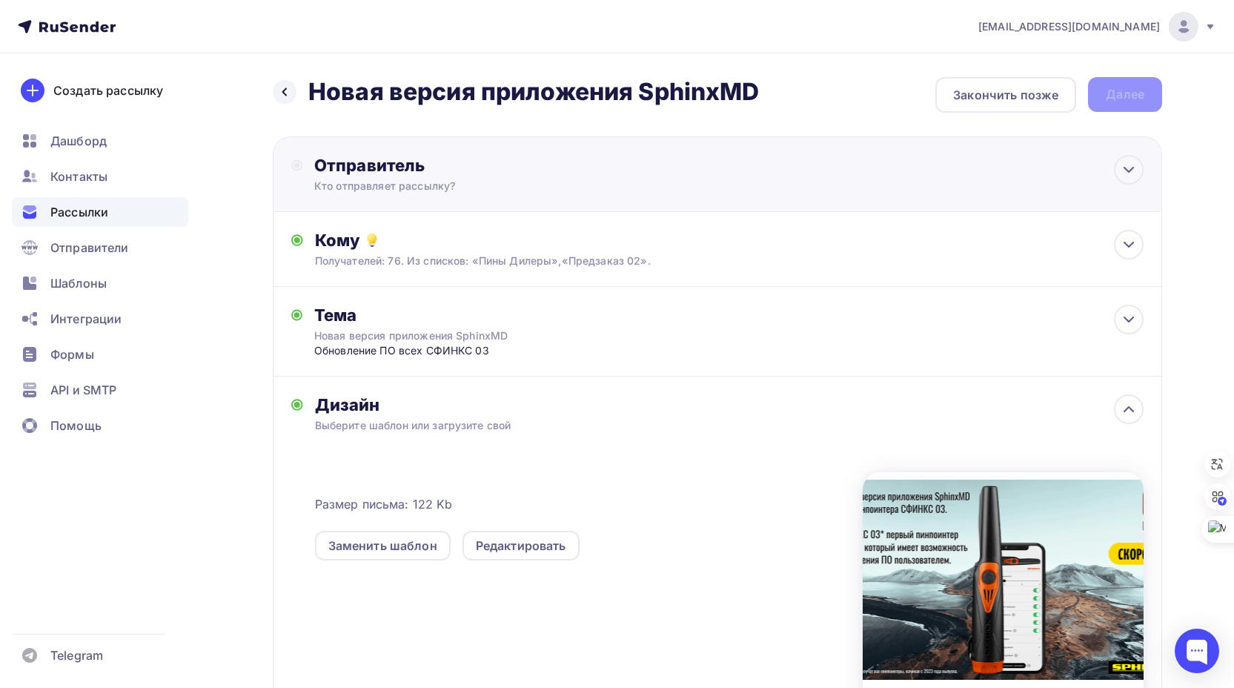
click at [667, 173] on div "Отправитель Кто отправляет рассылку? Email * pavelka72@ya.ru info@sphinx-md.ru …" at bounding box center [717, 174] width 889 height 76
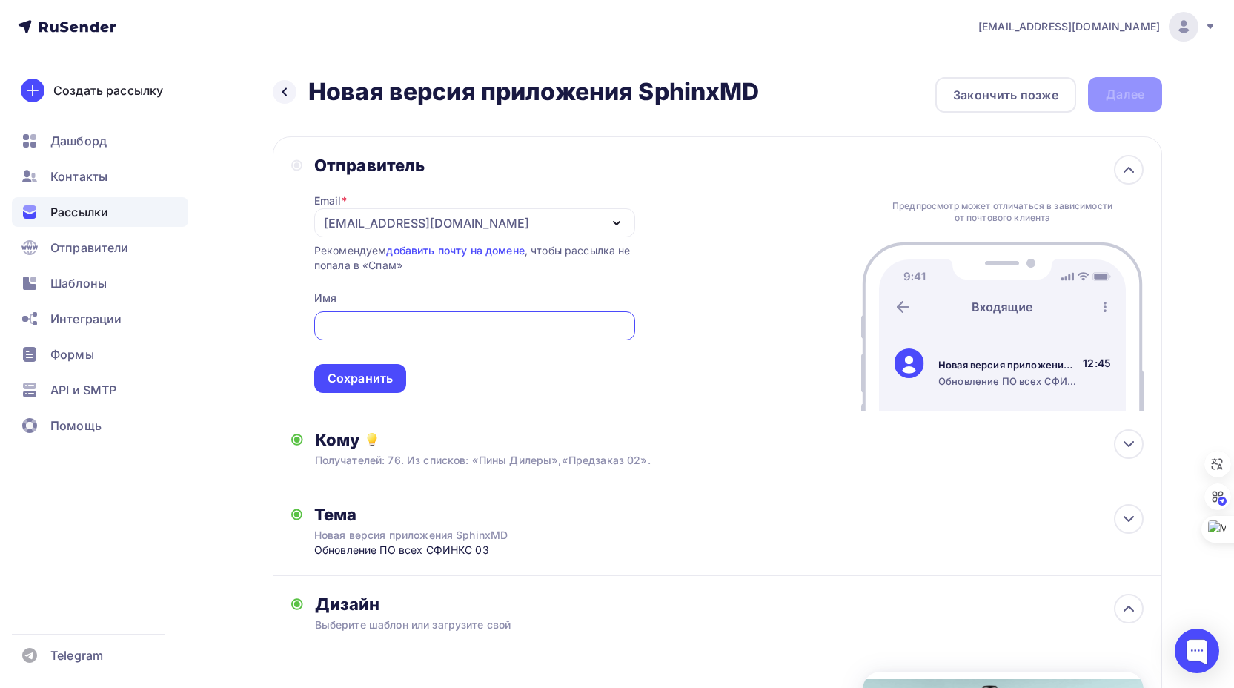
click at [435, 220] on div "[EMAIL_ADDRESS][DOMAIN_NAME]" at bounding box center [474, 222] width 321 height 29
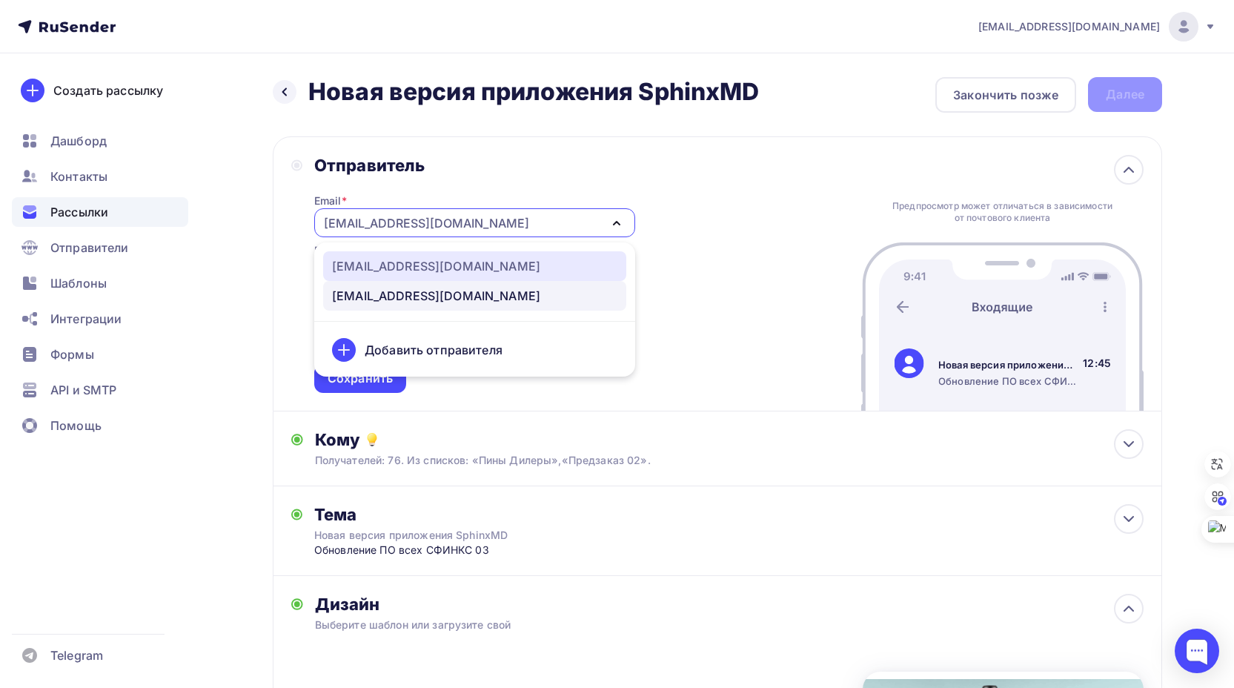
click at [432, 263] on div "info@sphinx-md.ru" at bounding box center [436, 266] width 208 height 18
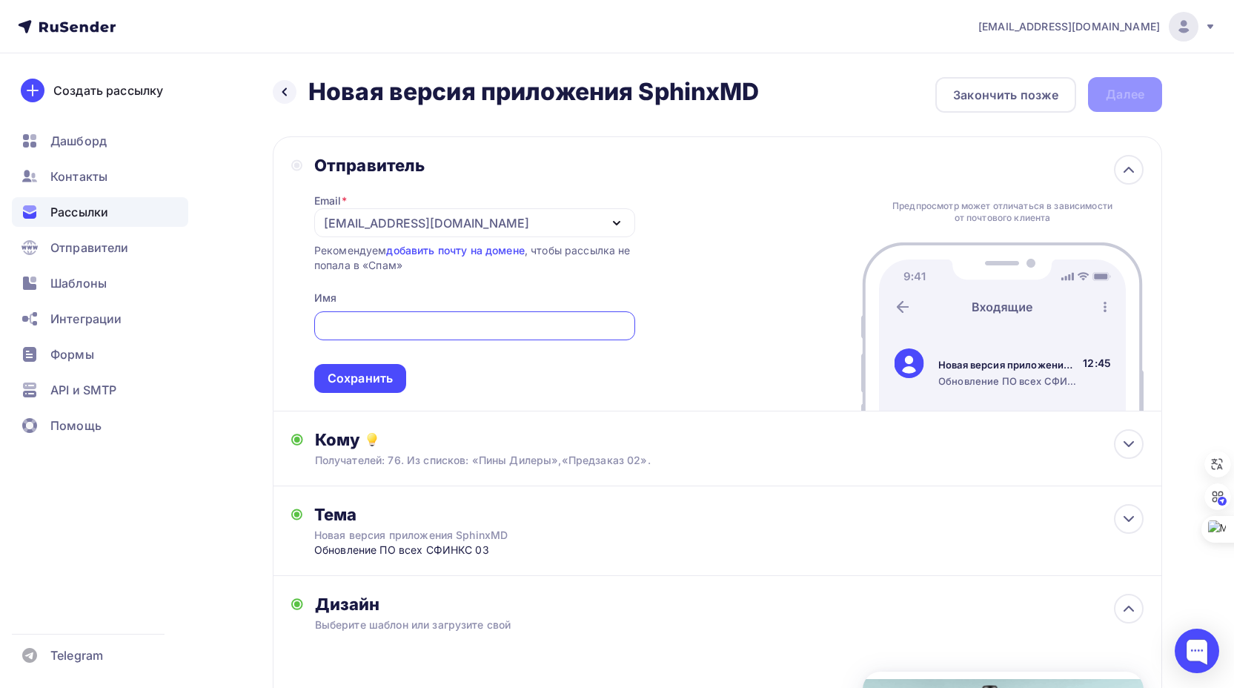
click at [349, 320] on input "text" at bounding box center [474, 326] width 304 height 18
type input "C"
drag, startPoint x: 366, startPoint y: 327, endPoint x: 332, endPoint y: 323, distance: 34.4
click at [332, 323] on input "Сфинкс Металлоискатели" at bounding box center [474, 326] width 304 height 18
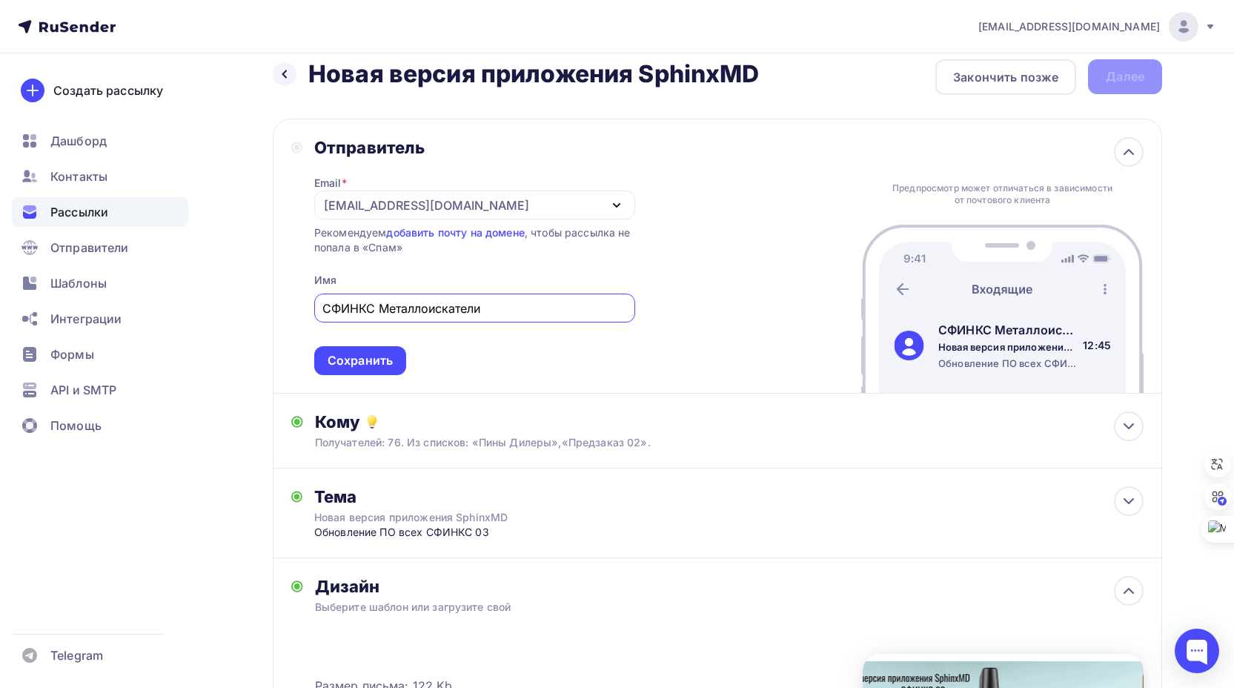
scroll to position [16, 0]
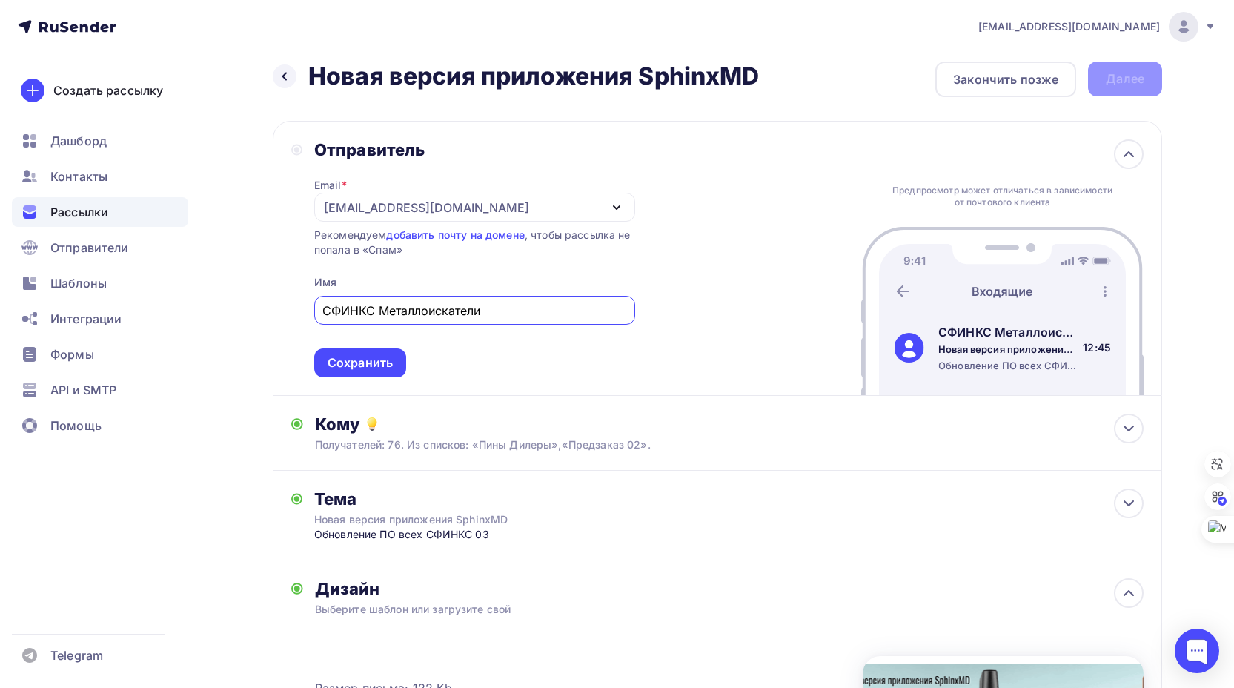
type input "СФИНКС Металлоискатели"
click at [718, 246] on div "Отправитель Email * info@sphinx-md.ru info@sphinx-md.ru pavelka72@ya.ru Добавит…" at bounding box center [717, 258] width 889 height 275
click at [745, 428] on div "Кому" at bounding box center [729, 423] width 828 height 21
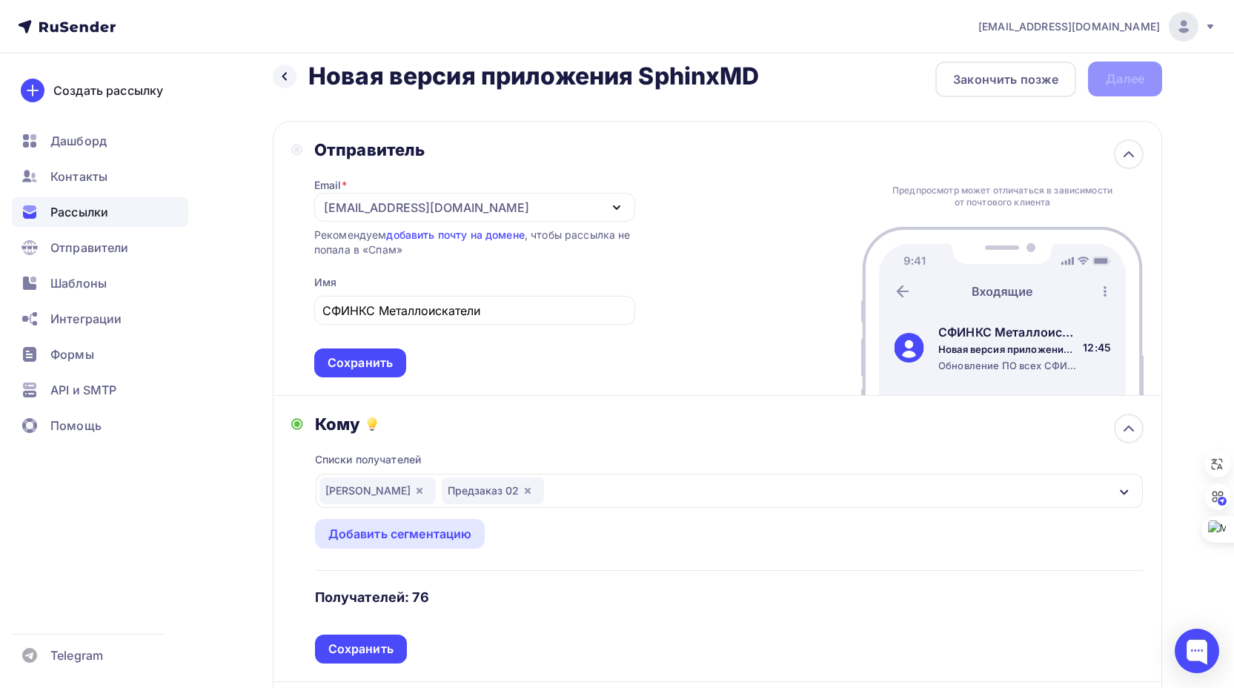
click at [289, 482] on div "Кому Списки получателей Пины Дилеры Предзаказ 02 Все списки id Наташа 8 (197) #…" at bounding box center [717, 539] width 889 height 286
click at [383, 365] on div "Сохранить" at bounding box center [359, 362] width 65 height 17
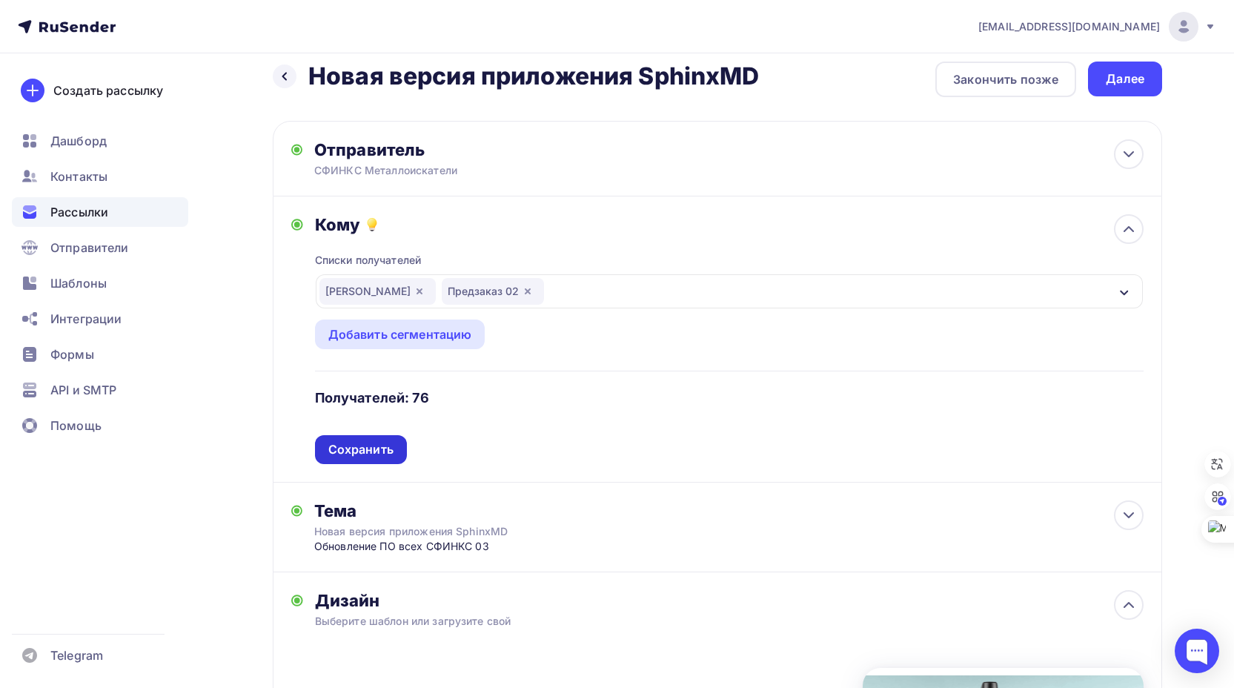
click at [365, 447] on div "Сохранить" at bounding box center [360, 449] width 65 height 17
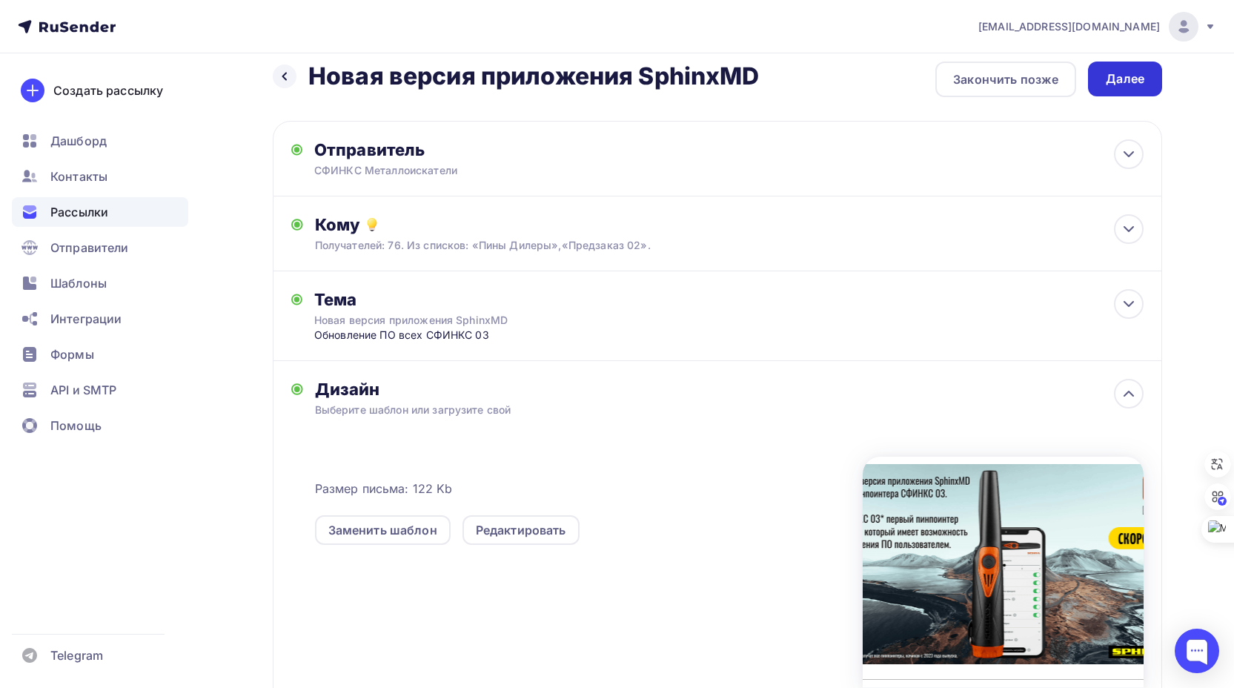
click at [1122, 76] on div "Далее" at bounding box center [1124, 78] width 39 height 17
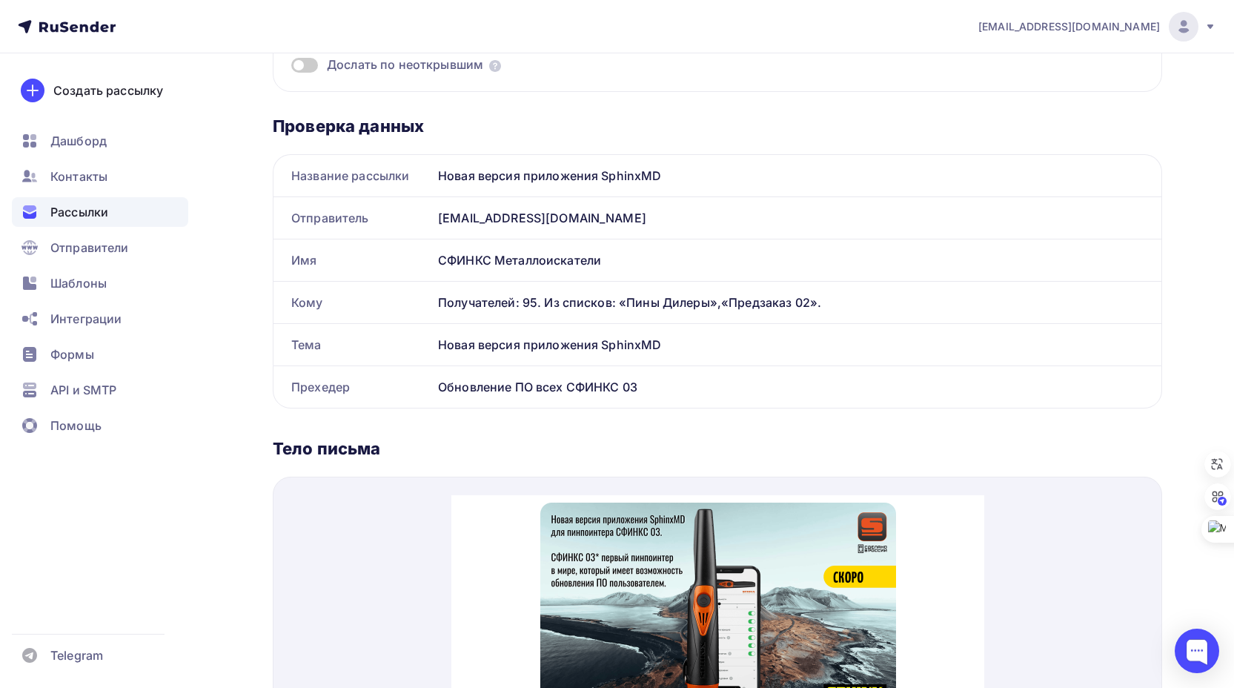
scroll to position [82, 0]
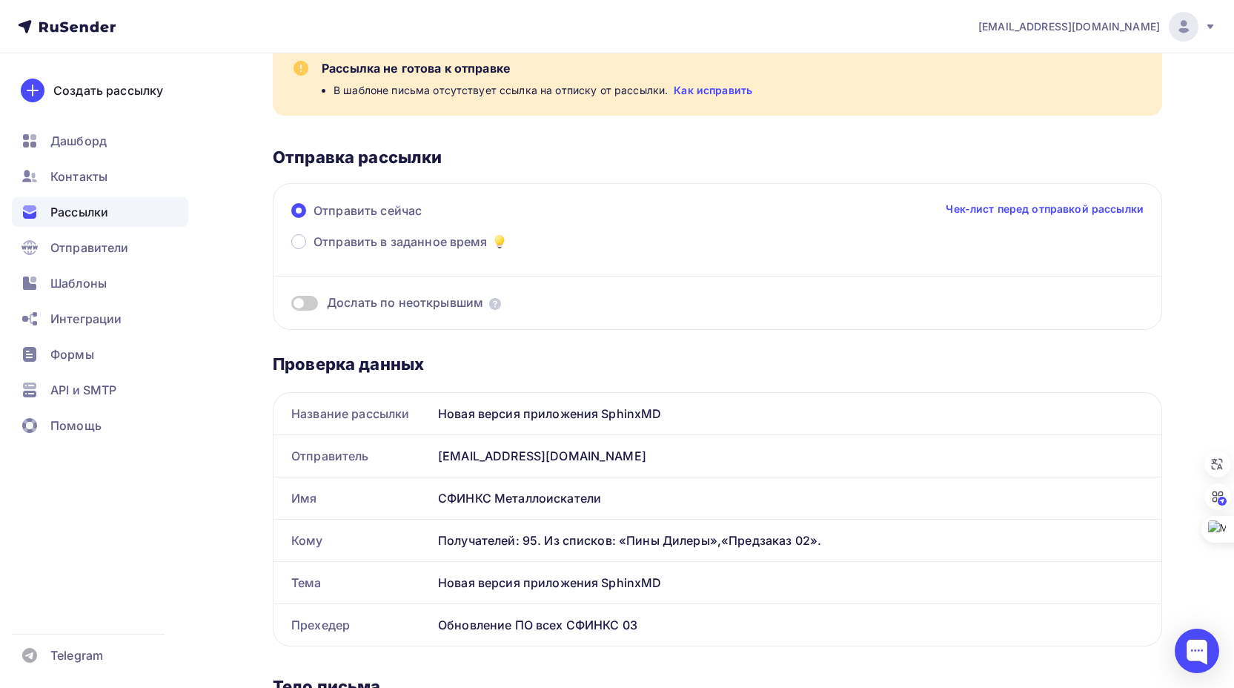
click at [703, 88] on link "Как исправить" at bounding box center [712, 90] width 79 height 15
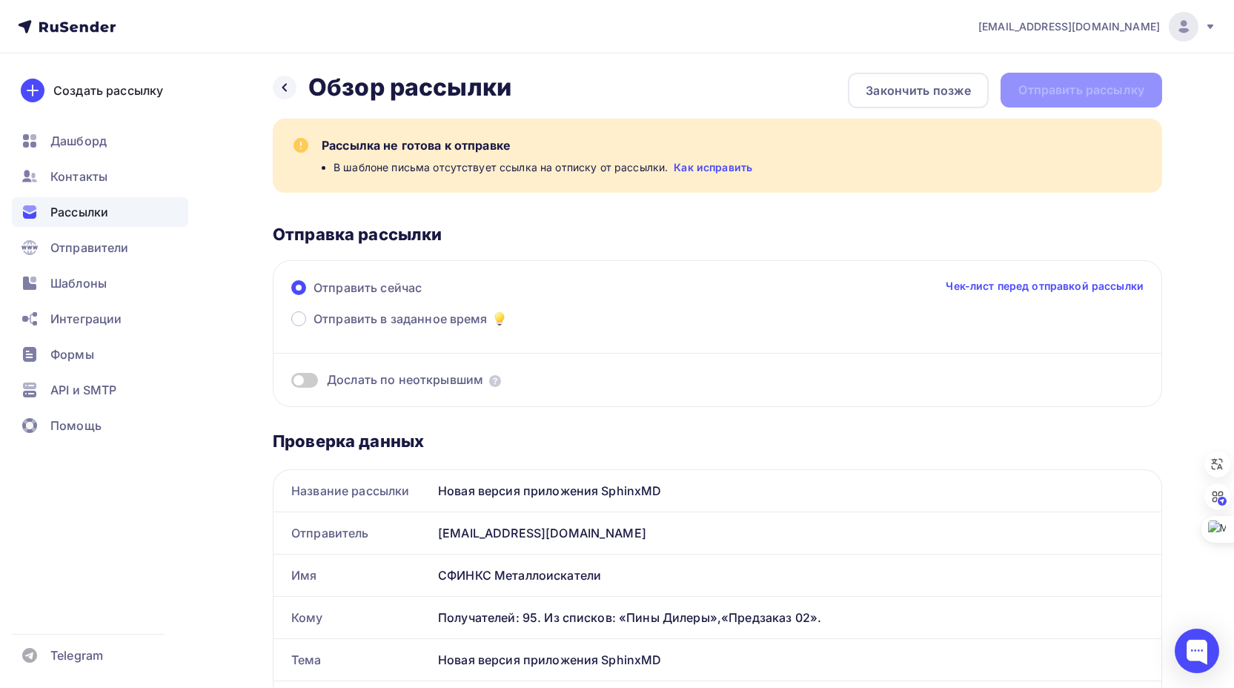
scroll to position [0, 0]
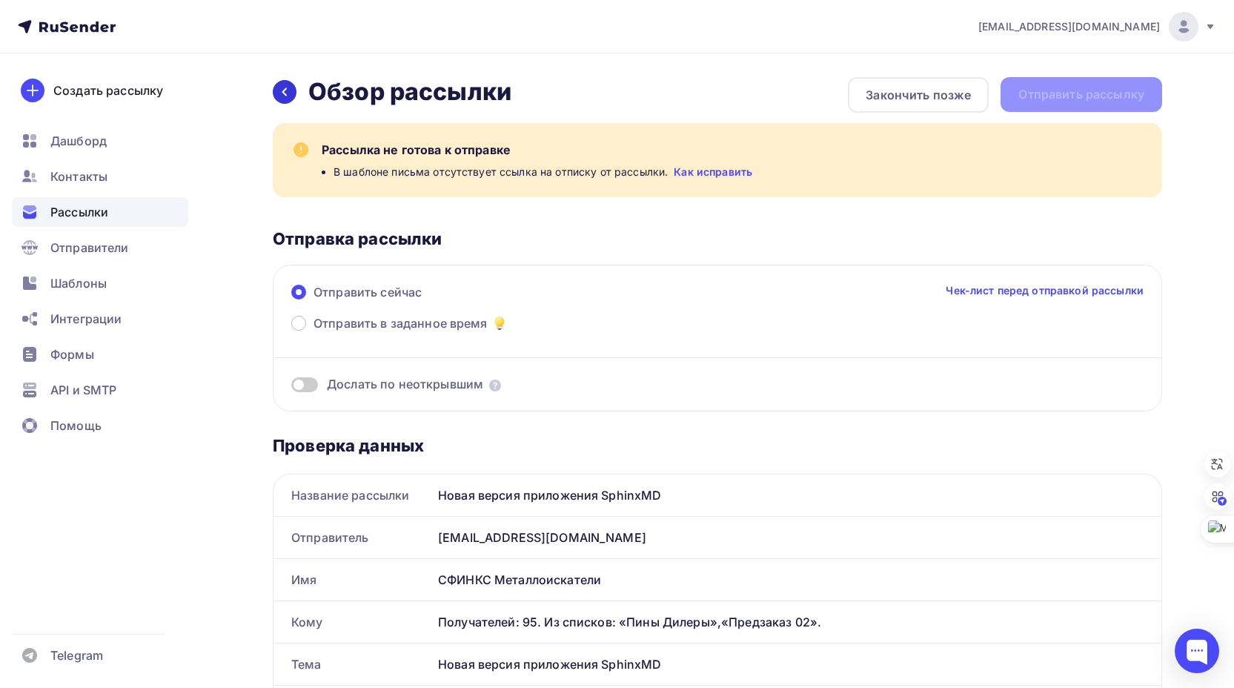
click at [282, 90] on icon at bounding box center [285, 92] width 12 height 12
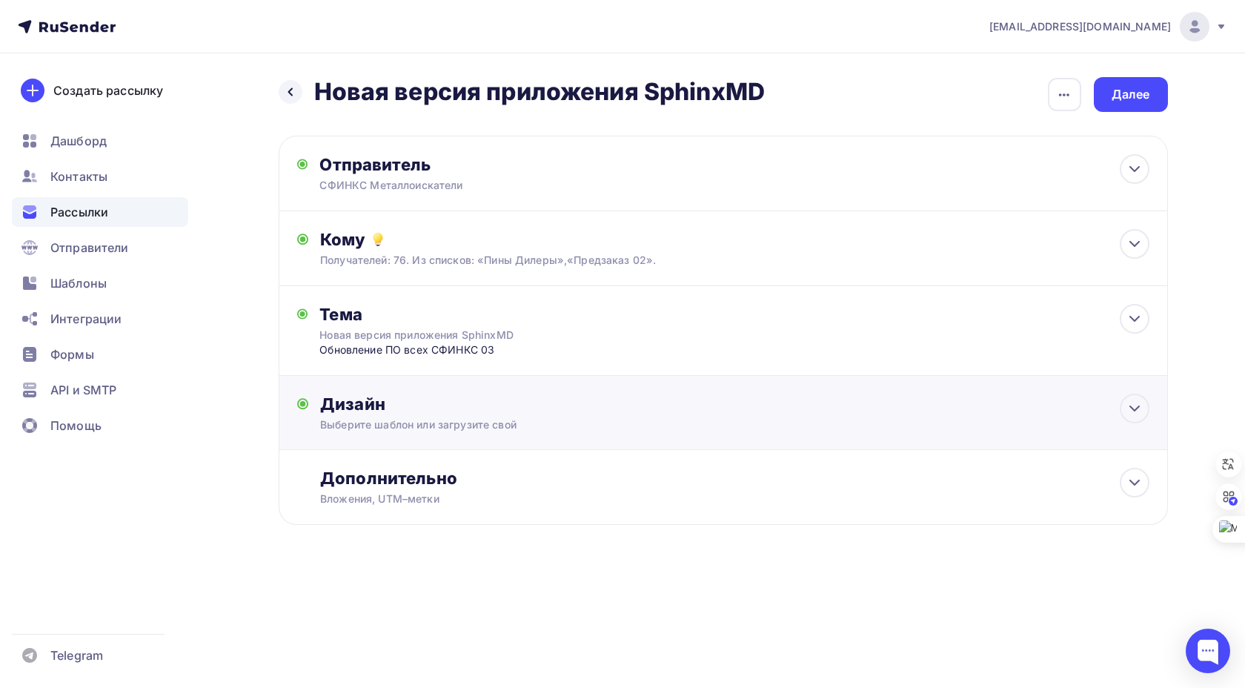
click at [542, 399] on div "Дизайн" at bounding box center [734, 403] width 828 height 21
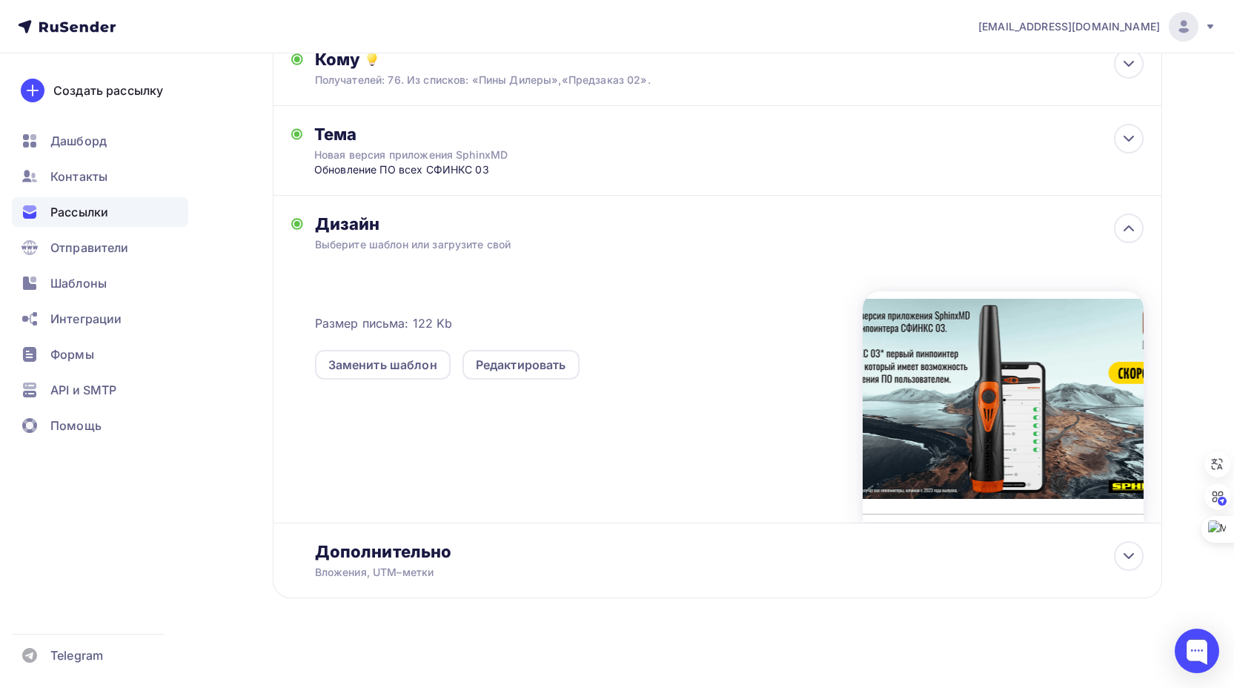
scroll to position [186, 0]
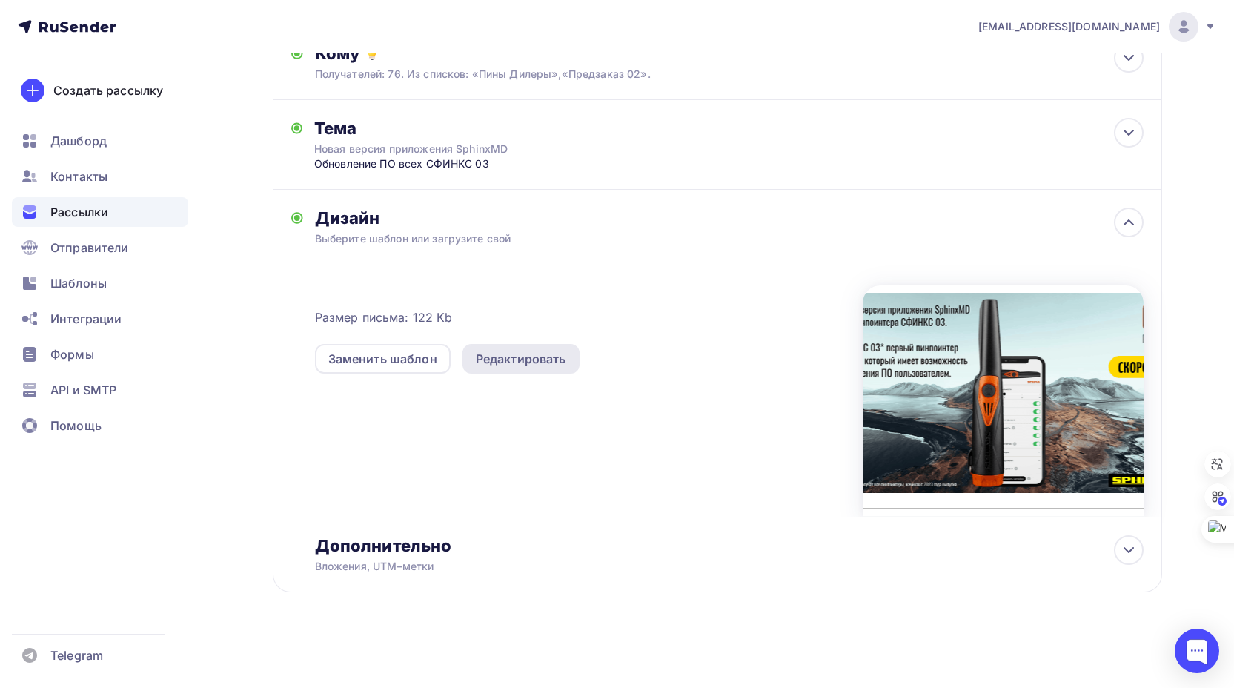
click at [513, 358] on div "Редактировать" at bounding box center [521, 359] width 90 height 18
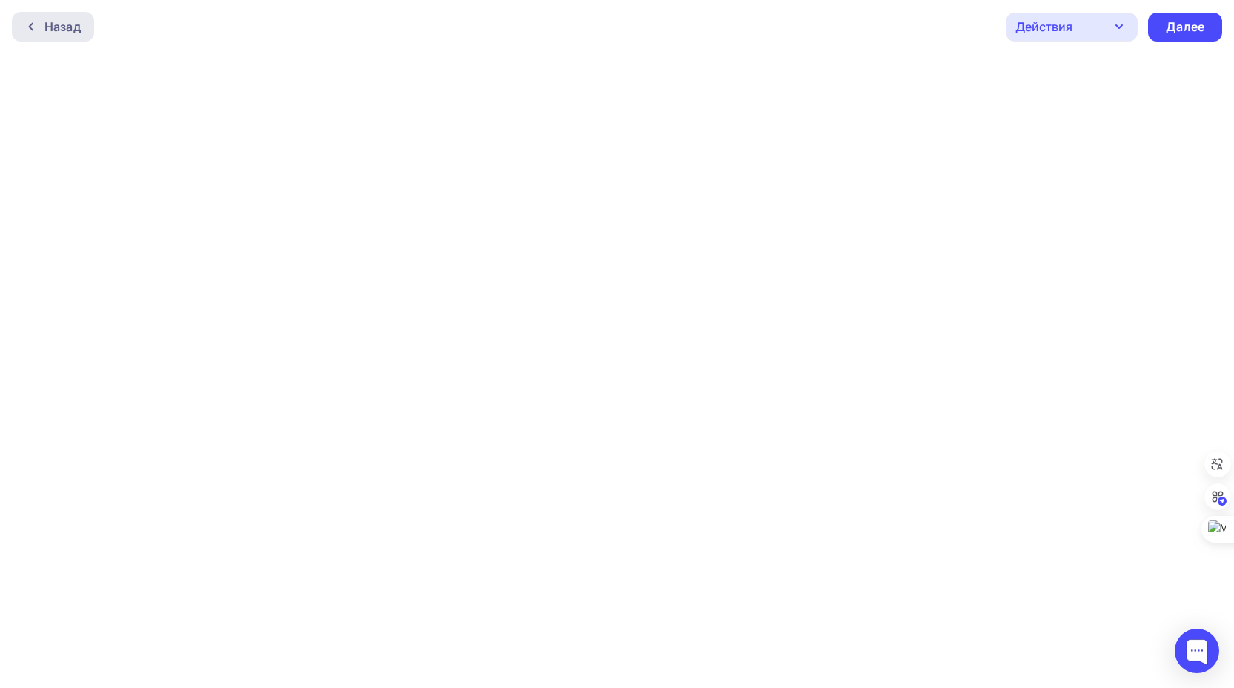
click at [56, 28] on div "Назад" at bounding box center [62, 27] width 36 height 18
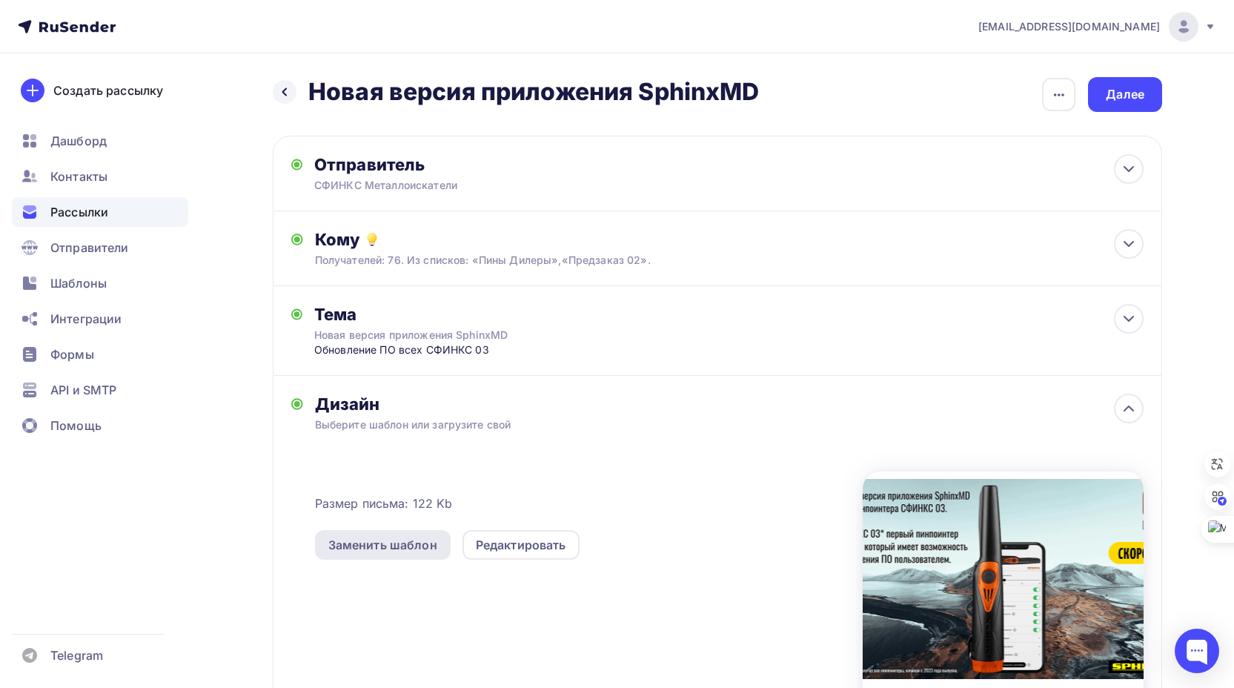
click at [427, 545] on div "Заменить шаблон" at bounding box center [382, 545] width 109 height 18
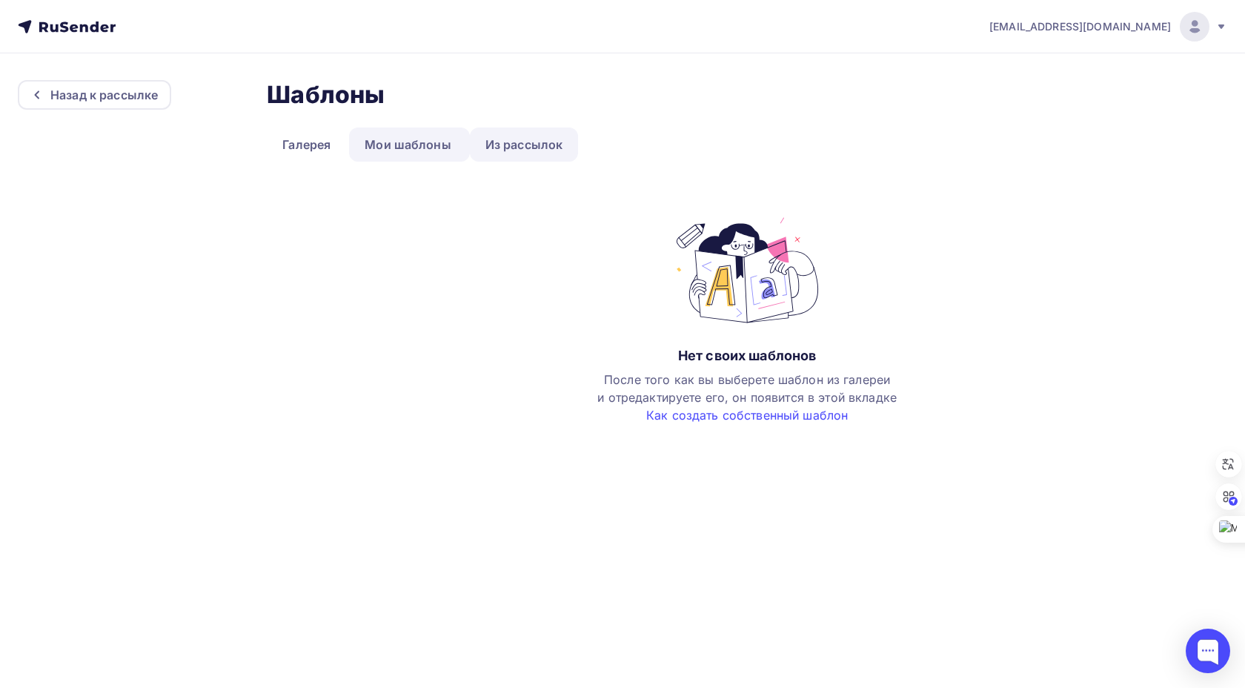
click at [522, 144] on link "Из рассылок" at bounding box center [524, 144] width 109 height 34
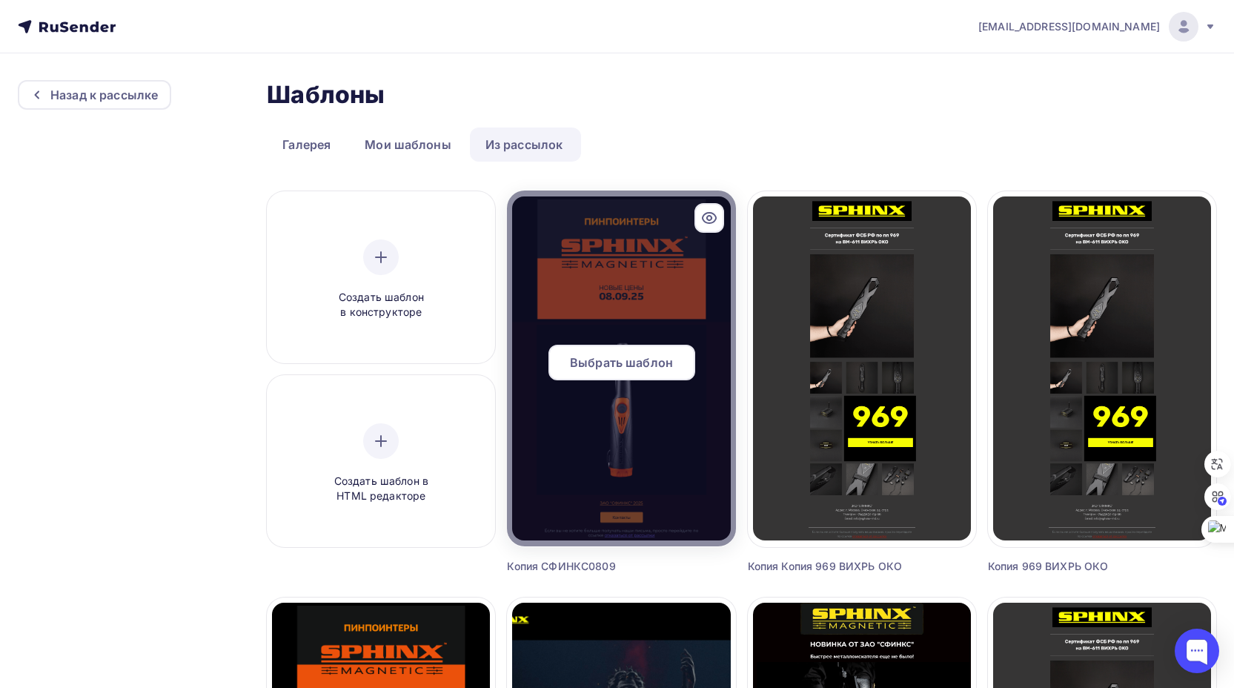
click at [665, 329] on div at bounding box center [621, 368] width 228 height 356
click at [635, 360] on span "Выбрать шаблон" at bounding box center [621, 362] width 103 height 18
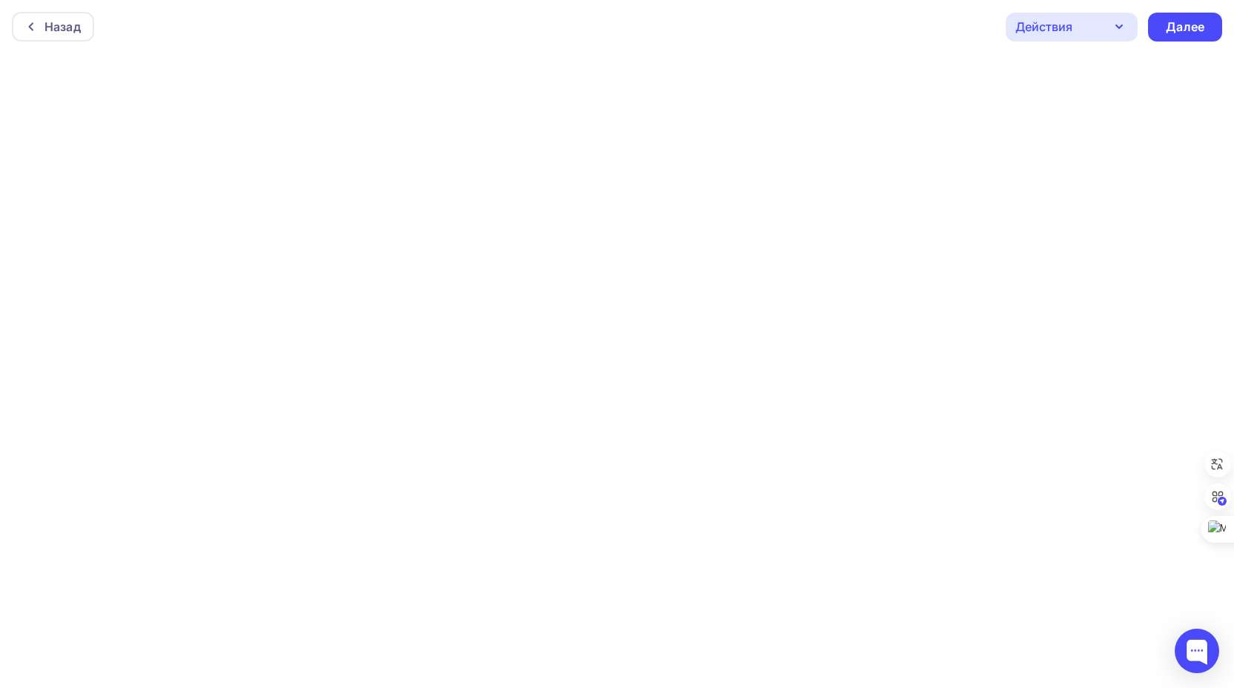
scroll to position [4, 0]
click at [1113, 19] on icon "button" at bounding box center [1119, 23] width 18 height 18
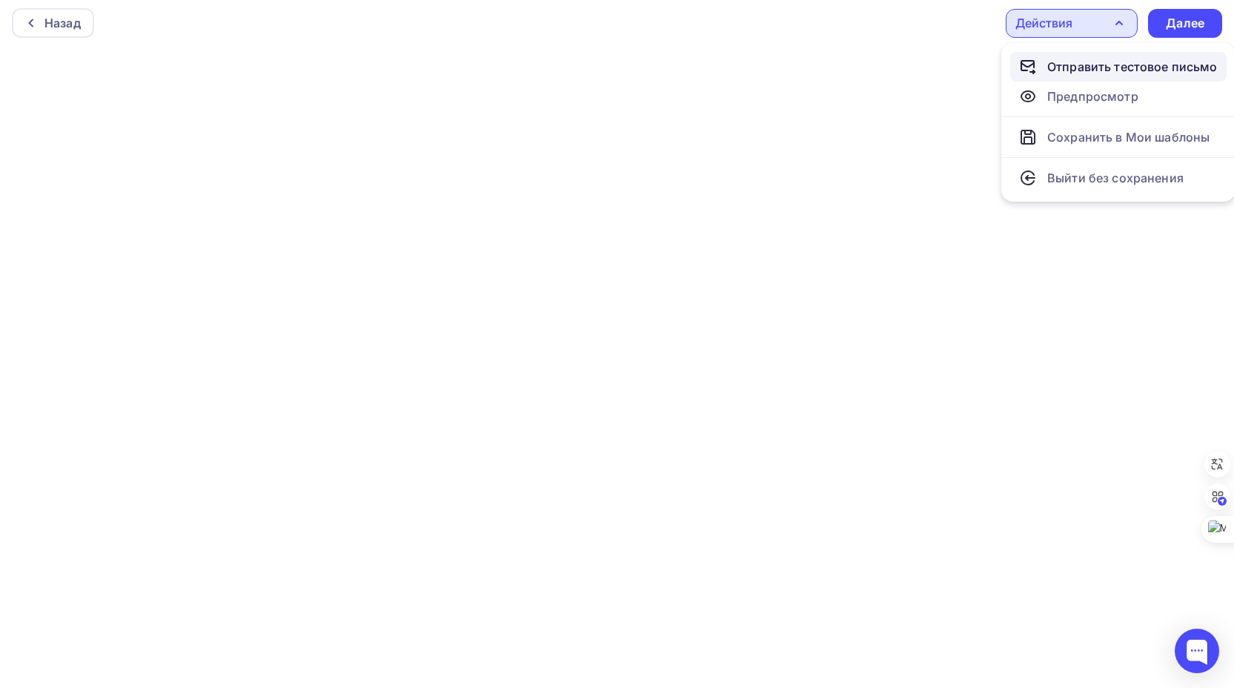
click at [1102, 65] on div "Отправить тестовое письмо" at bounding box center [1132, 67] width 170 height 18
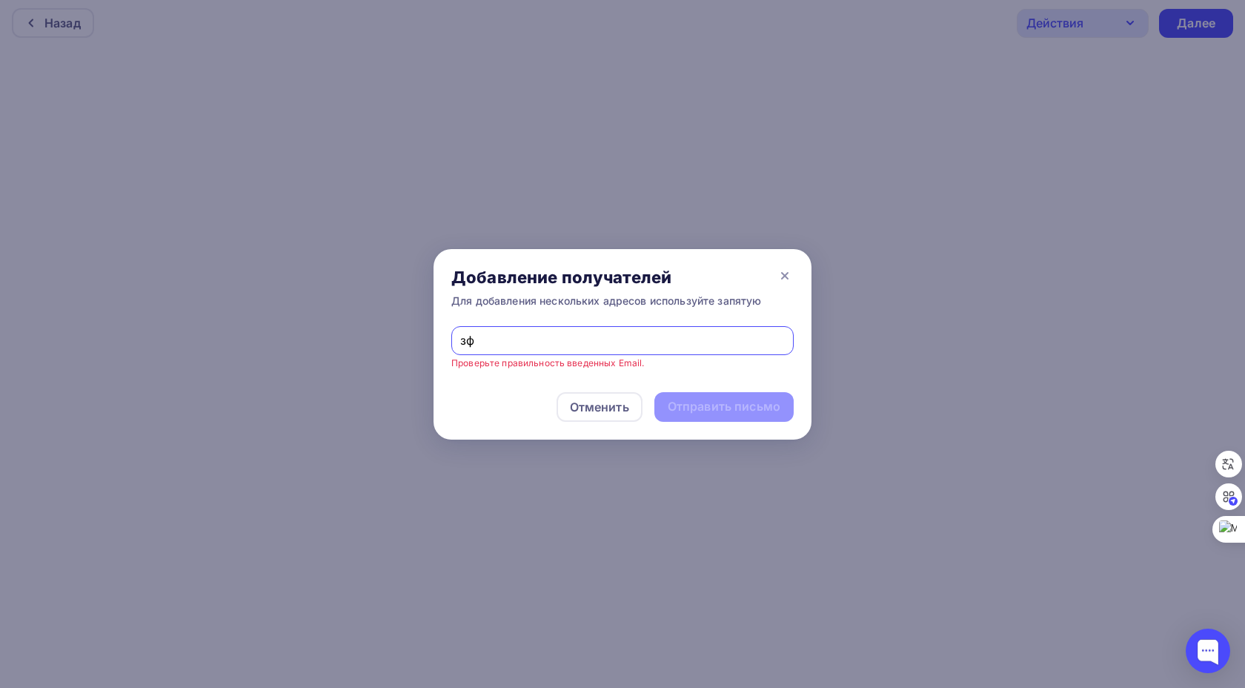
type input "з"
type input "pavelka72@gmail.com"
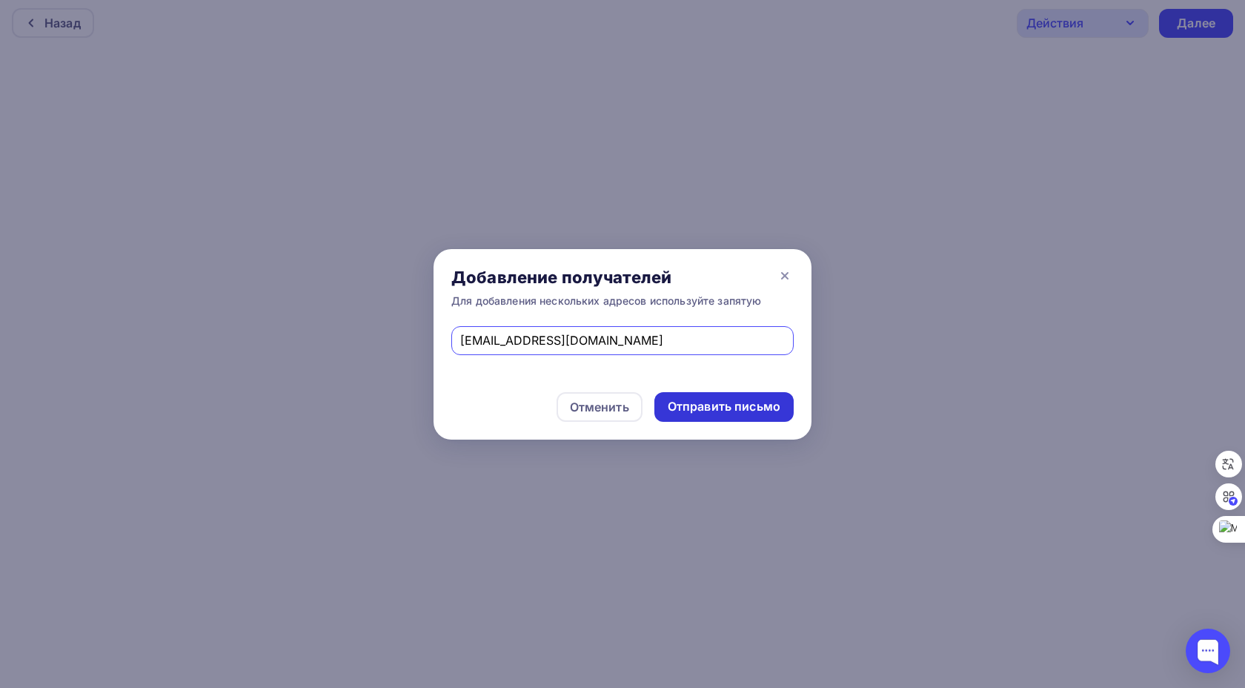
click at [746, 405] on div "Отправить письмо" at bounding box center [724, 406] width 113 height 17
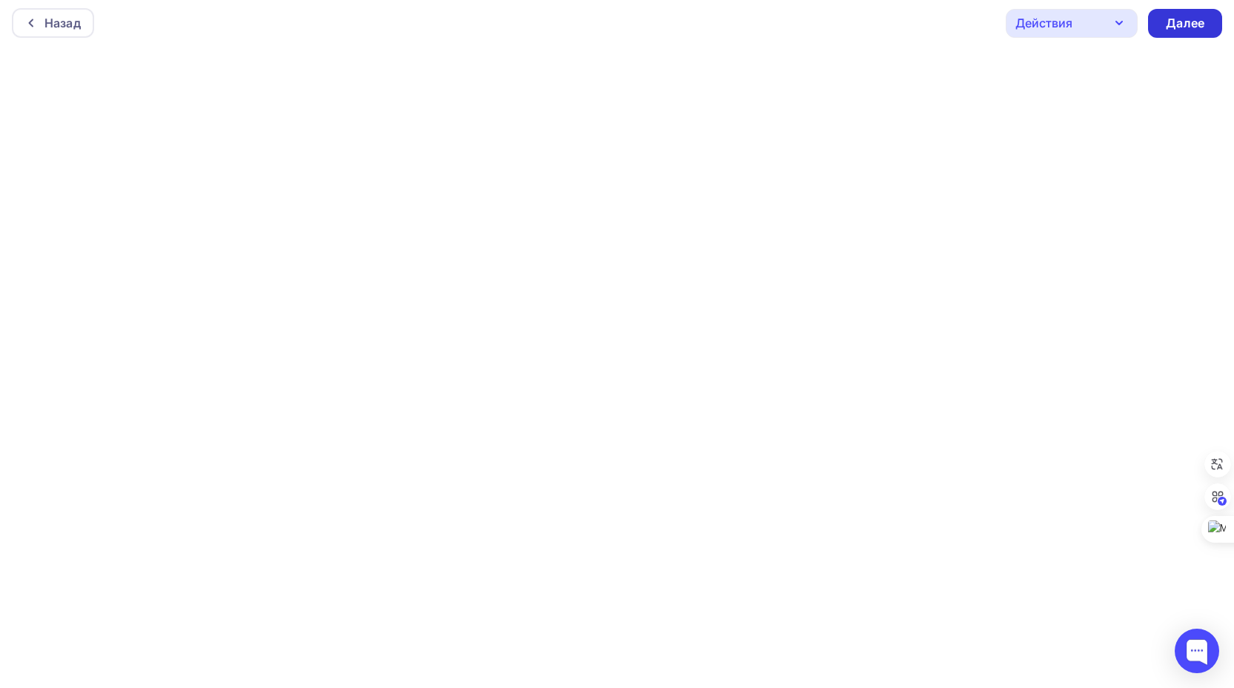
click at [1180, 21] on div "Далее" at bounding box center [1184, 23] width 39 height 17
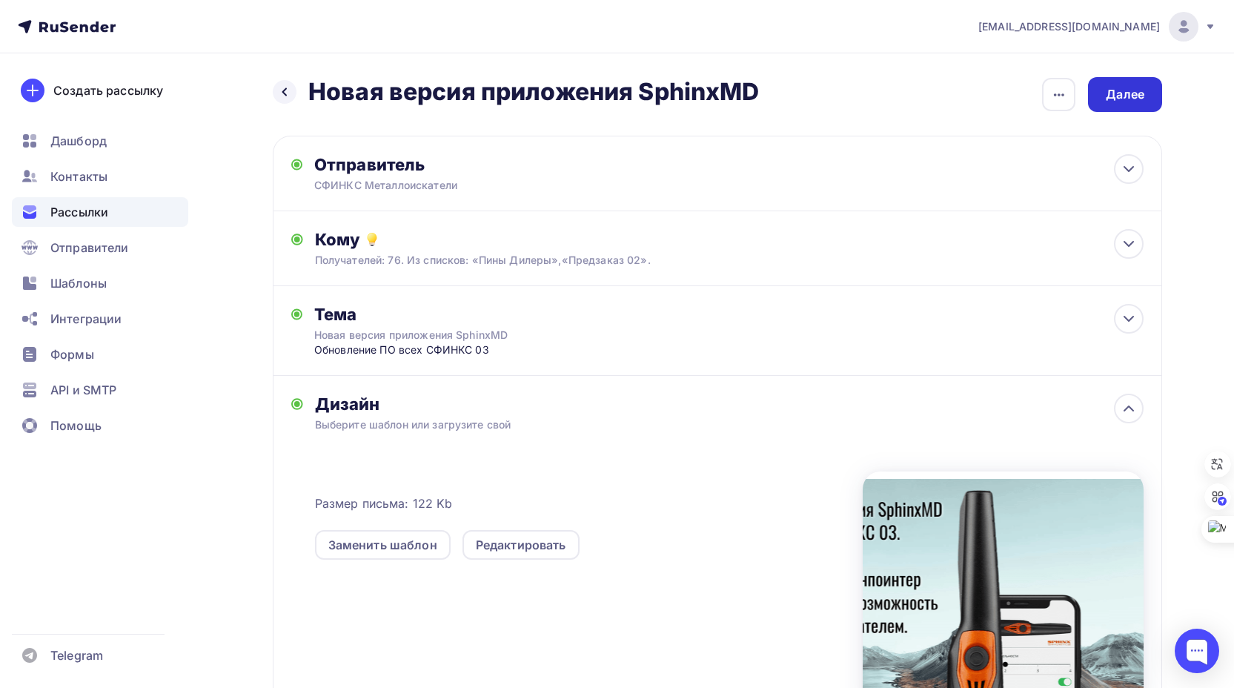
click at [1119, 87] on div "Далее" at bounding box center [1124, 94] width 39 height 17
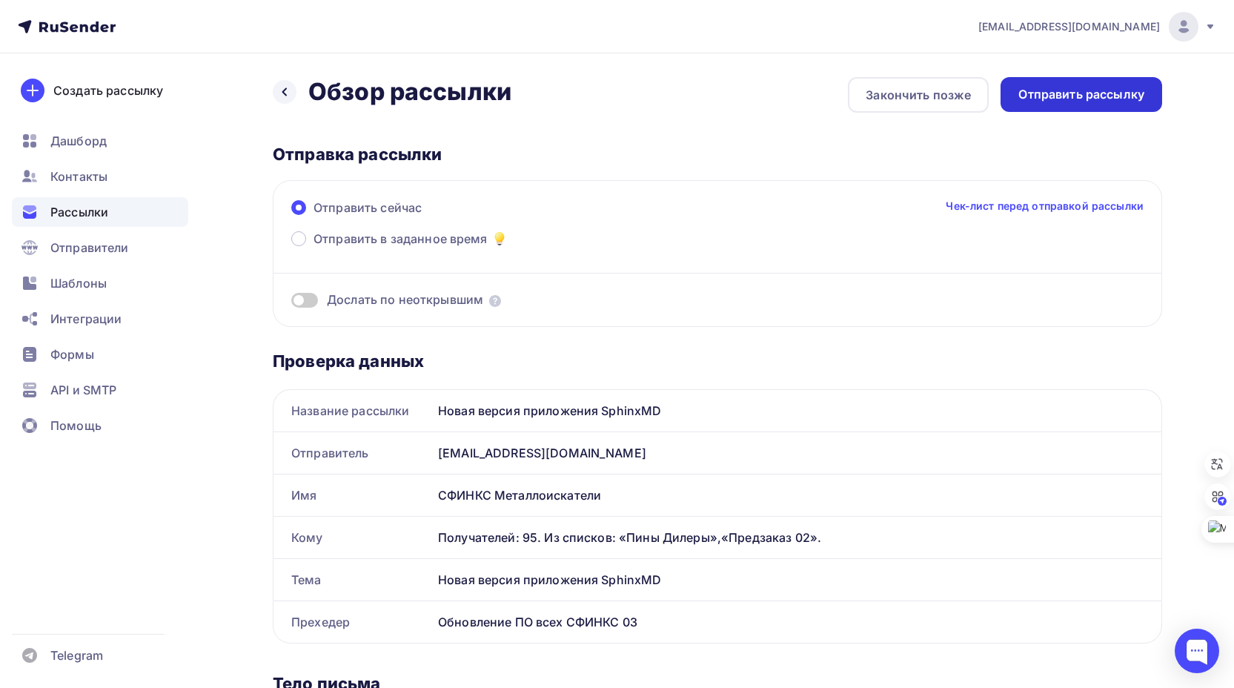
click at [1079, 94] on div "Отправить рассылку" at bounding box center [1081, 94] width 126 height 17
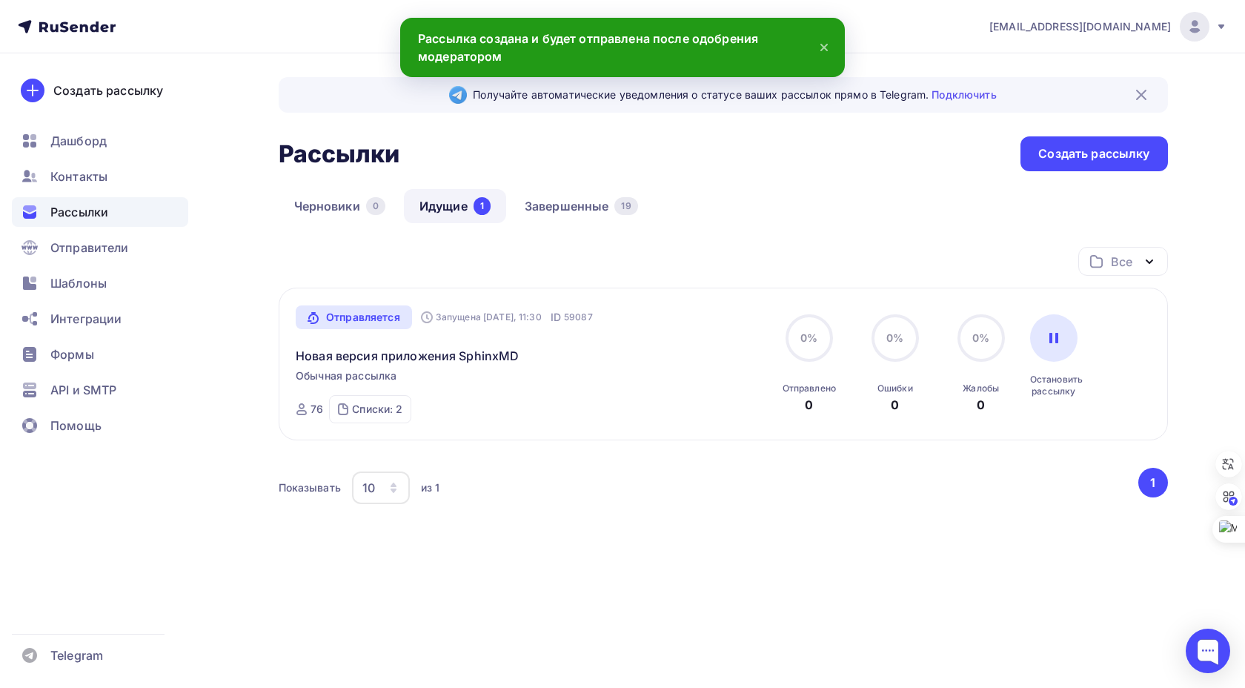
click at [850, 190] on div "Черновики 0 Идущие 1 Завершенные 19" at bounding box center [723, 218] width 889 height 58
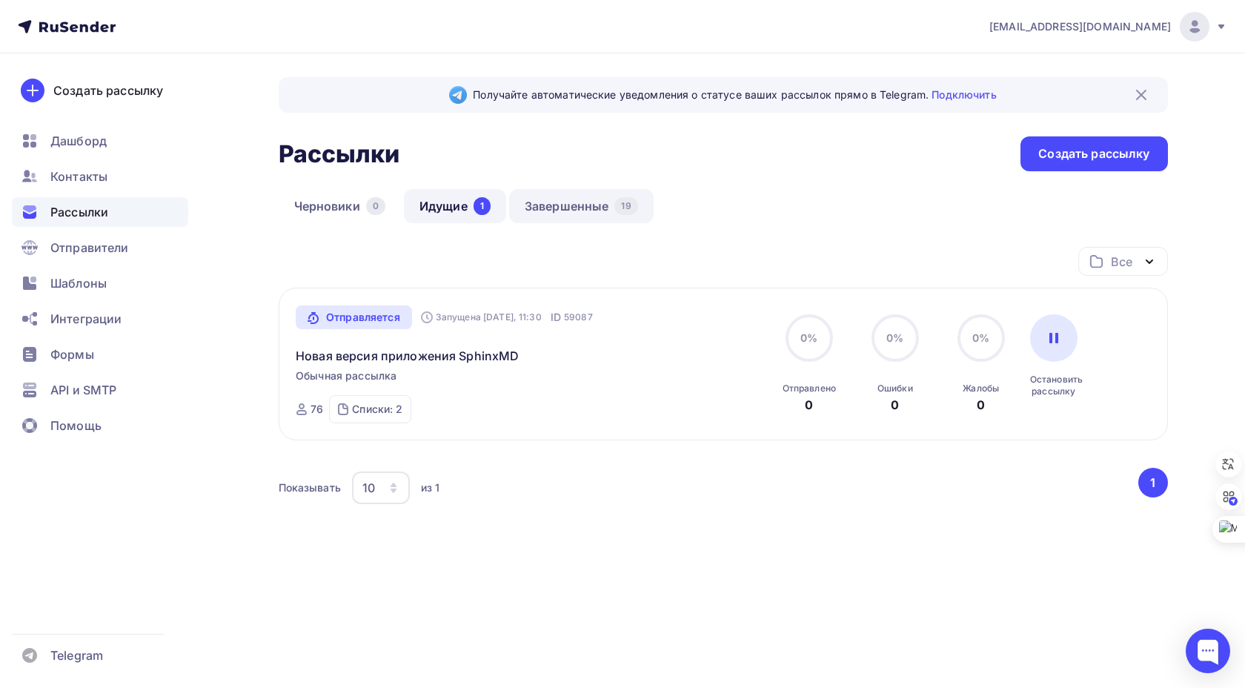
click at [561, 205] on link "Завершенные 19" at bounding box center [581, 206] width 144 height 34
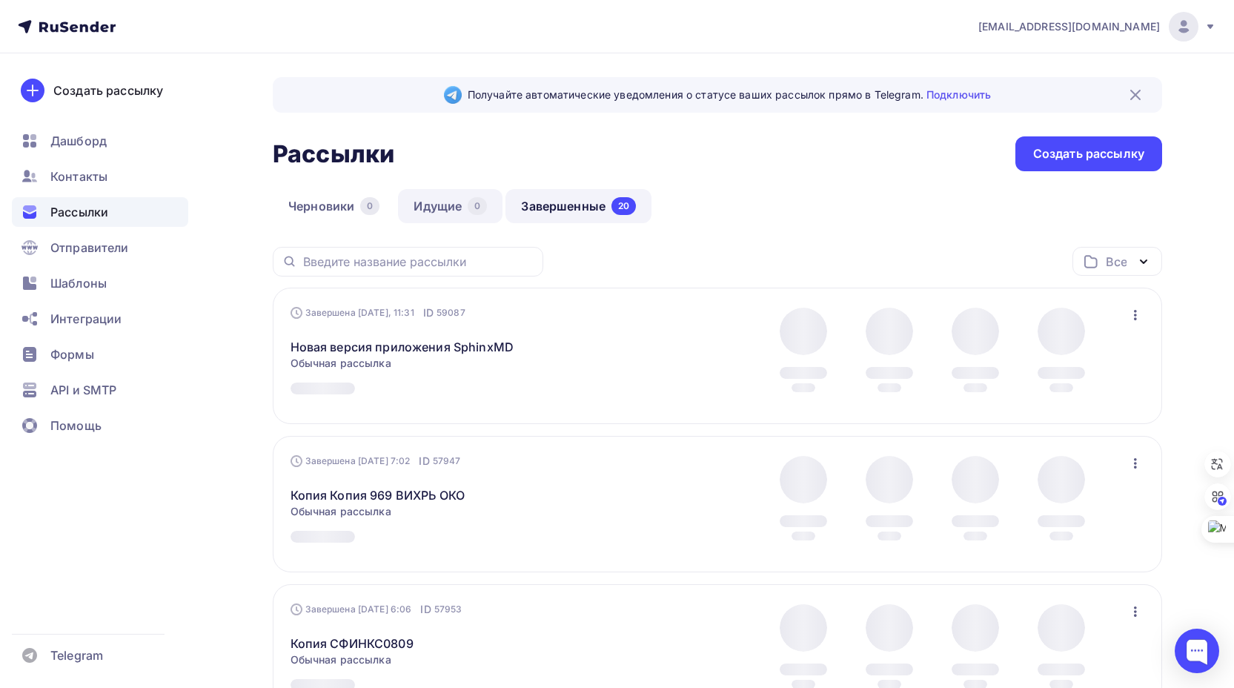
click at [453, 208] on link "Идущие 0" at bounding box center [450, 206] width 104 height 34
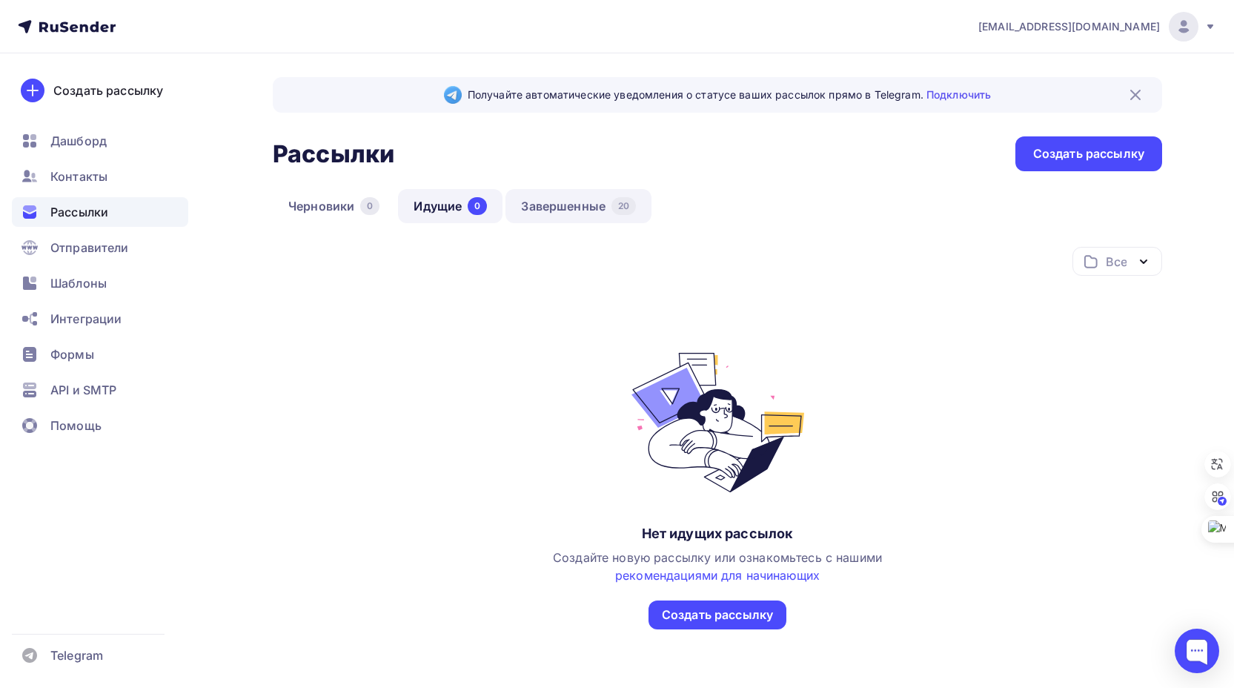
click at [553, 204] on link "Завершенные 20" at bounding box center [578, 206] width 146 height 34
